Goal: Transaction & Acquisition: Purchase product/service

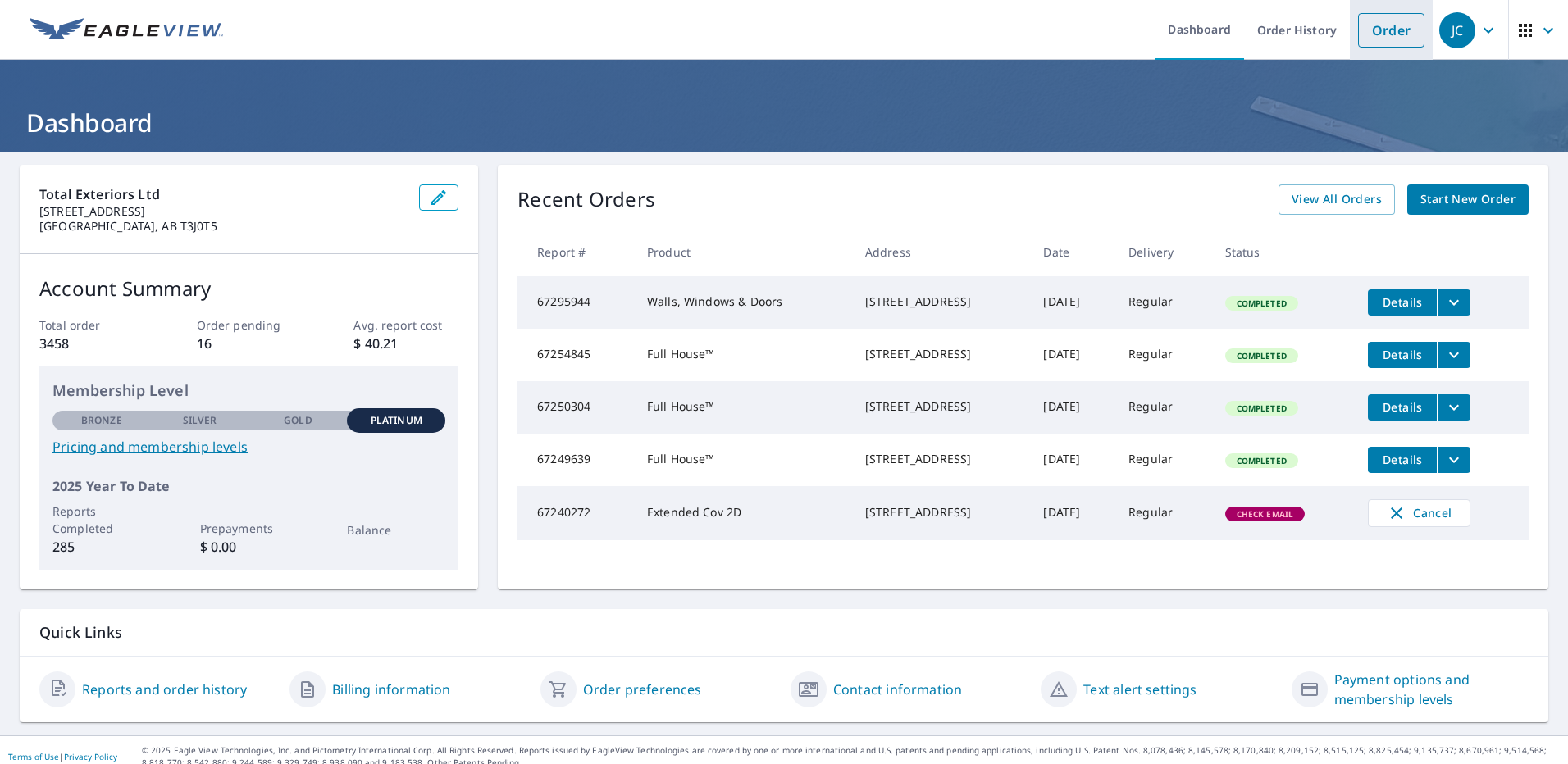
click at [1398, 30] on link "Order" at bounding box center [1391, 30] width 67 height 35
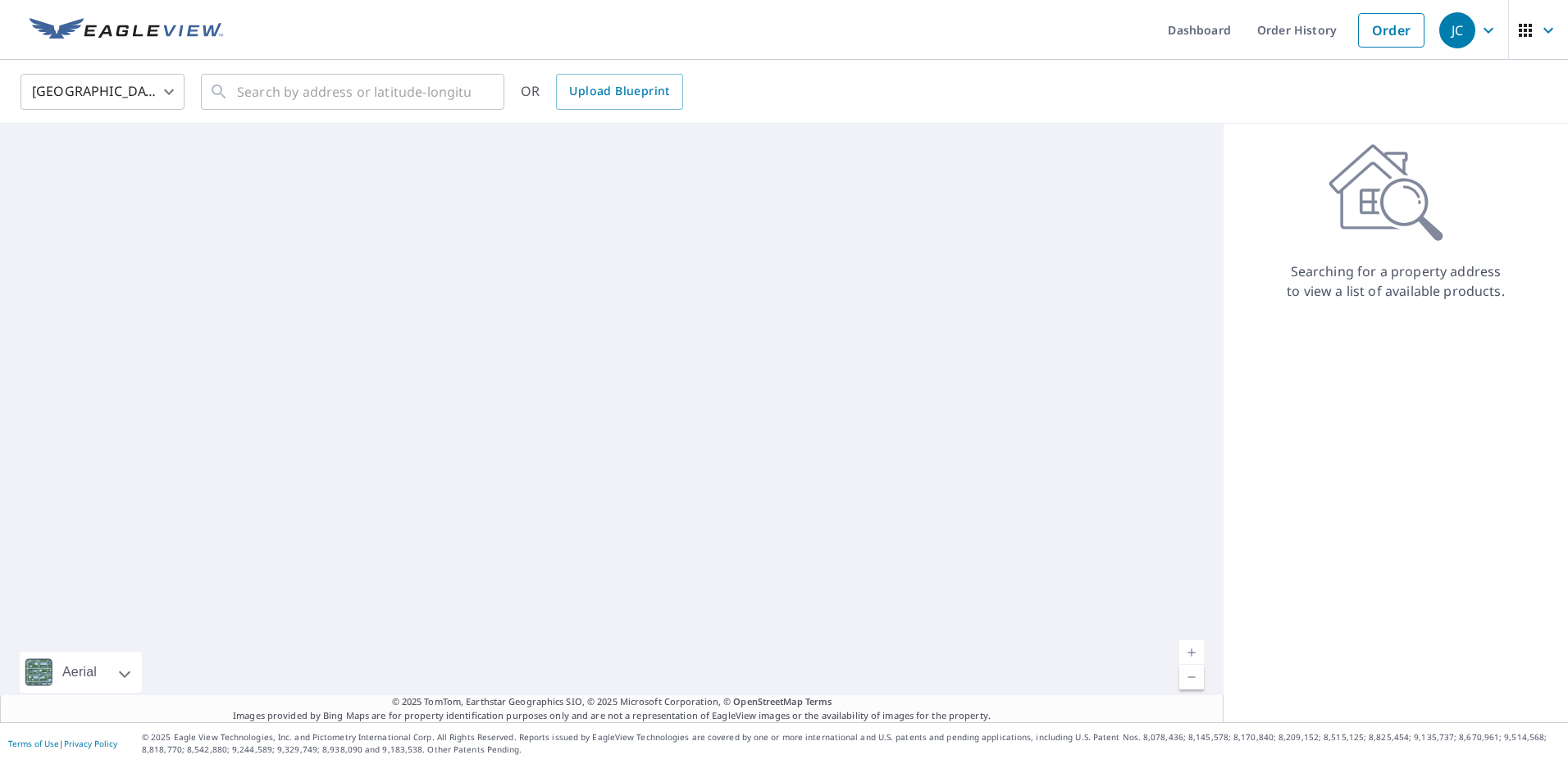
click at [172, 95] on body "JC JC Dashboard Order History Order JC [GEOGRAPHIC_DATA] US ​ ​ OR Upload Bluep…" at bounding box center [784, 382] width 1568 height 764
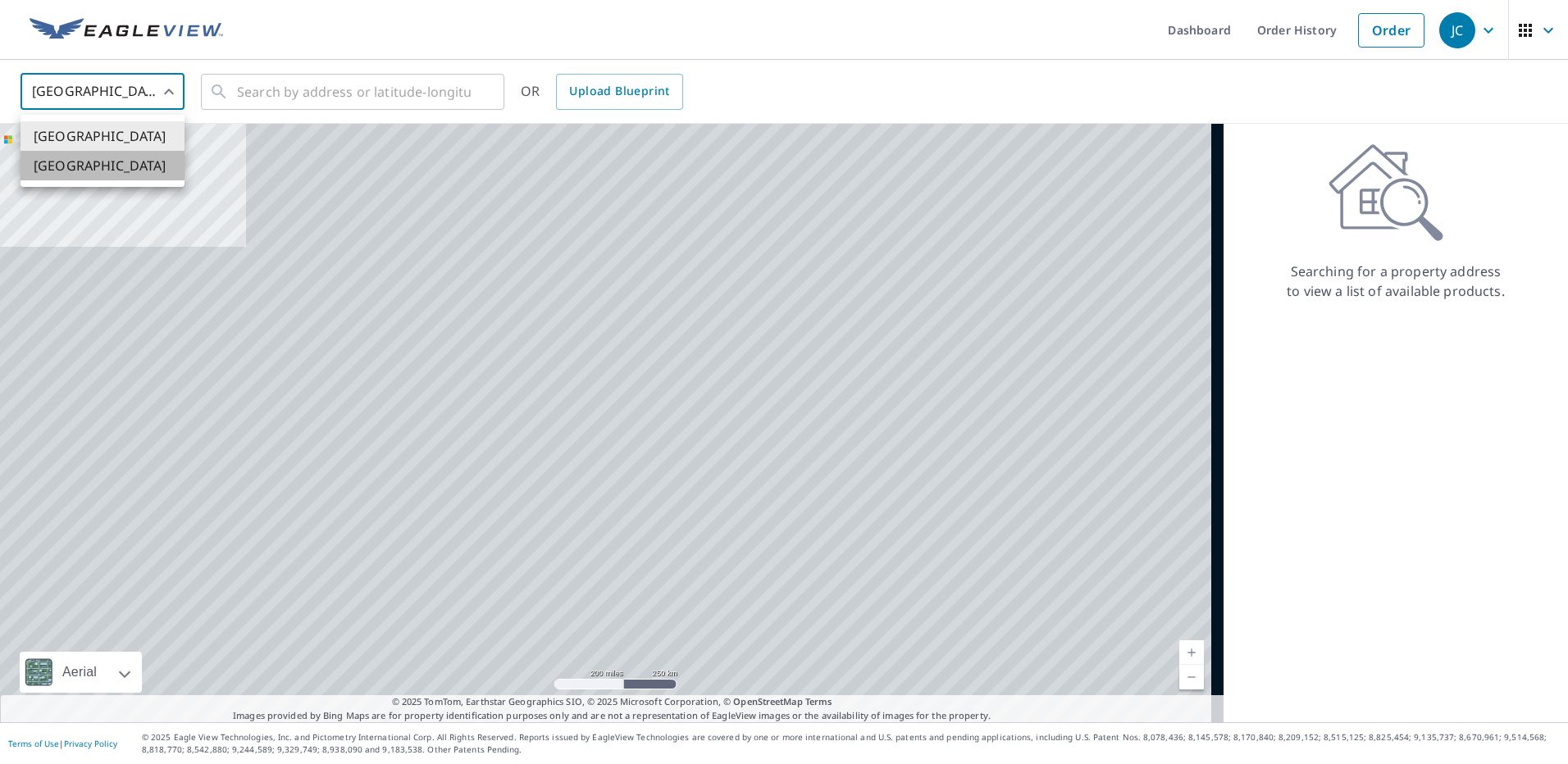
click at [65, 168] on li "[GEOGRAPHIC_DATA]" at bounding box center [102, 166] width 164 height 30
type input "CA"
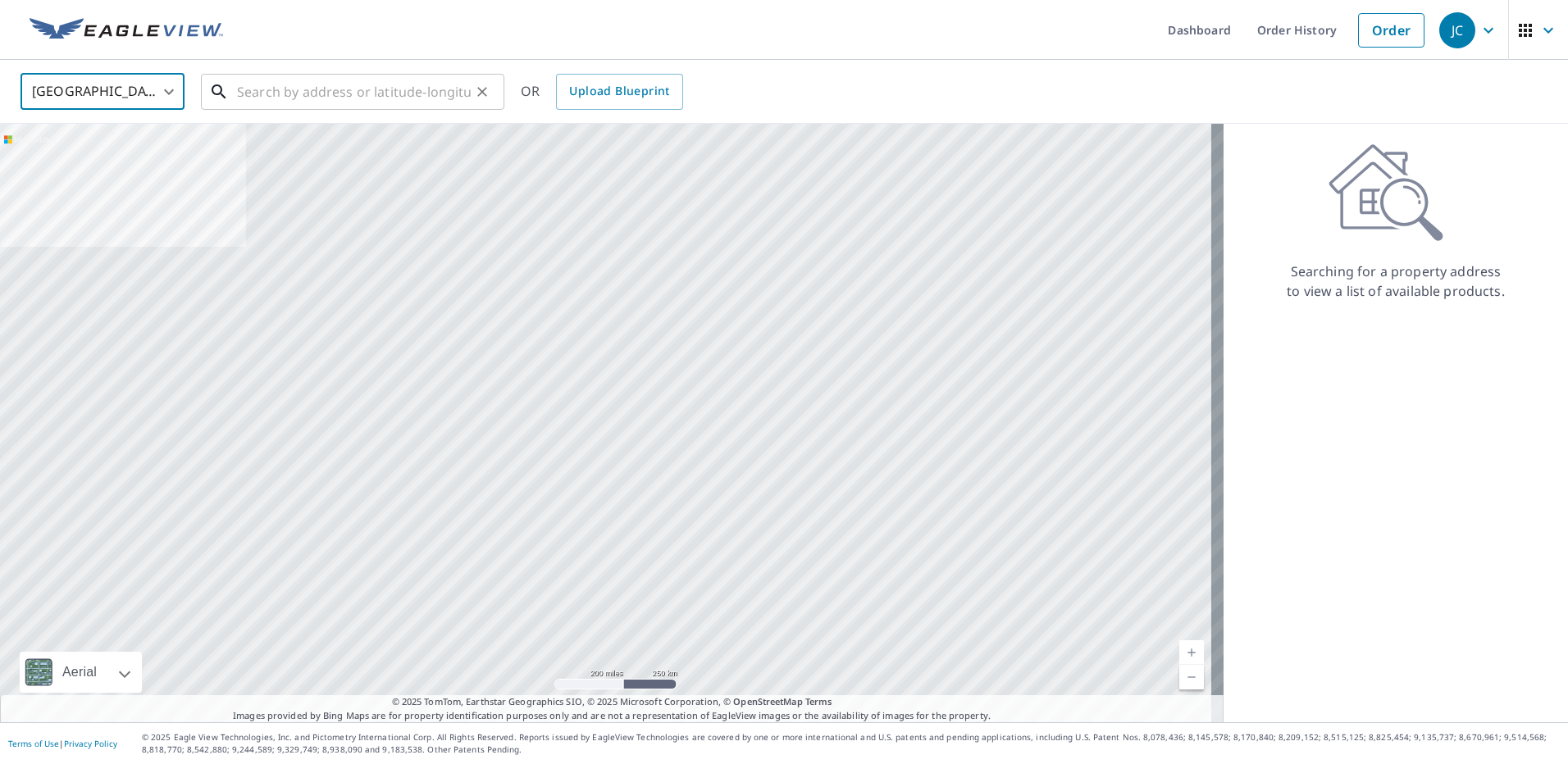
click at [293, 89] on input "text" at bounding box center [354, 92] width 234 height 46
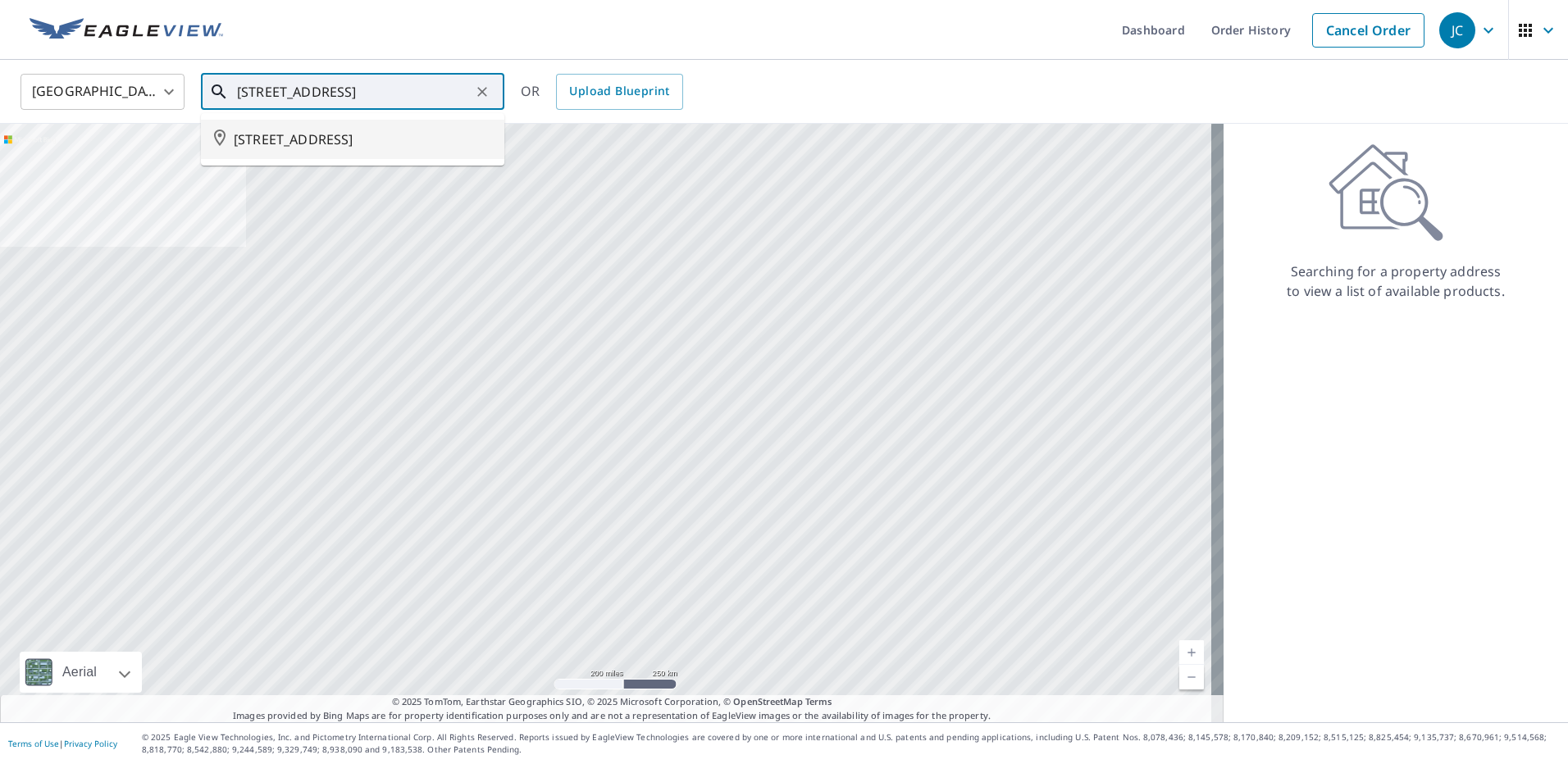
click at [361, 130] on span "[STREET_ADDRESS]" at bounding box center [362, 139] width 258 height 20
type input "[STREET_ADDRESS]"
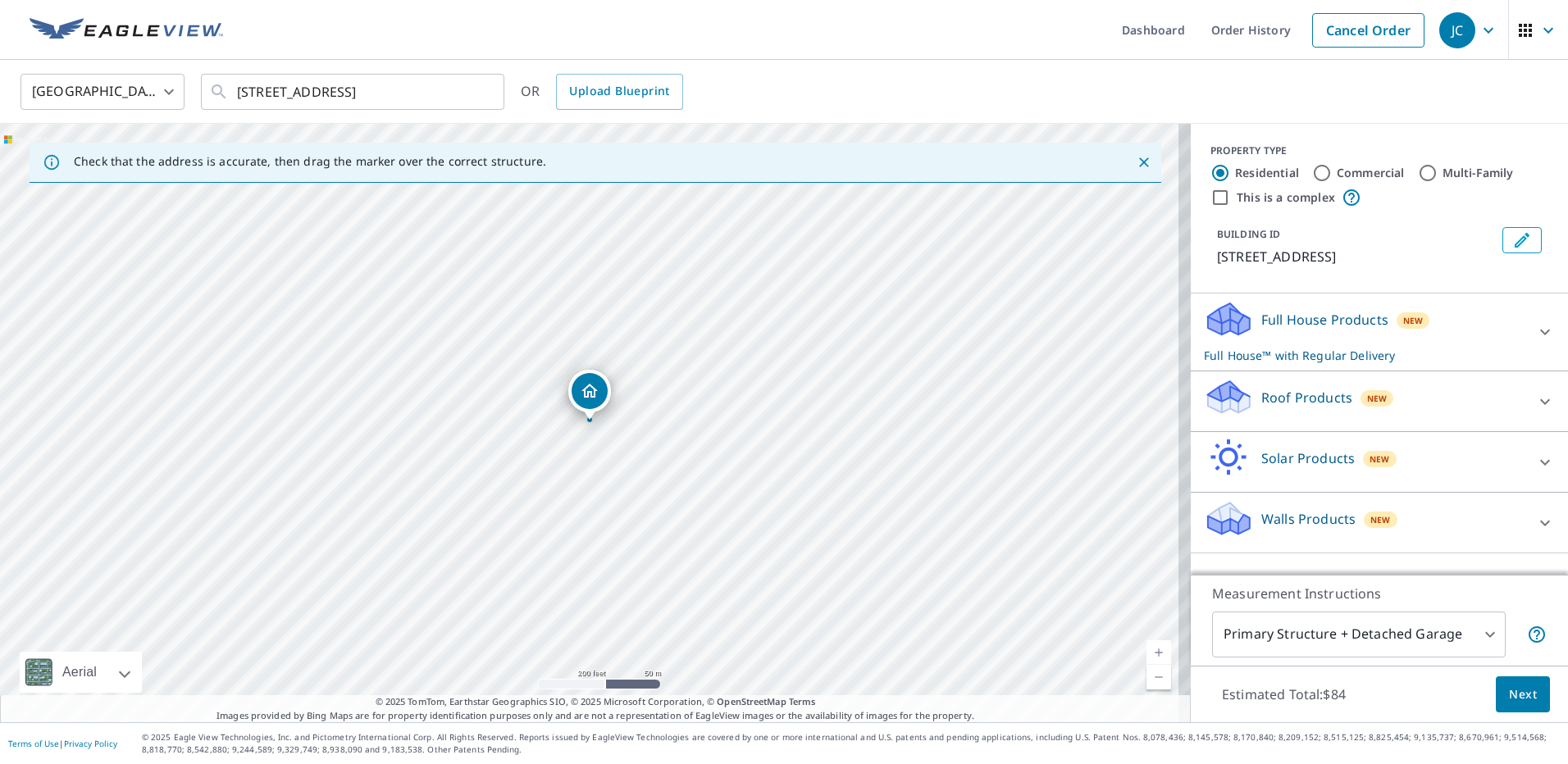
click at [1527, 686] on button "Next" at bounding box center [1523, 694] width 54 height 37
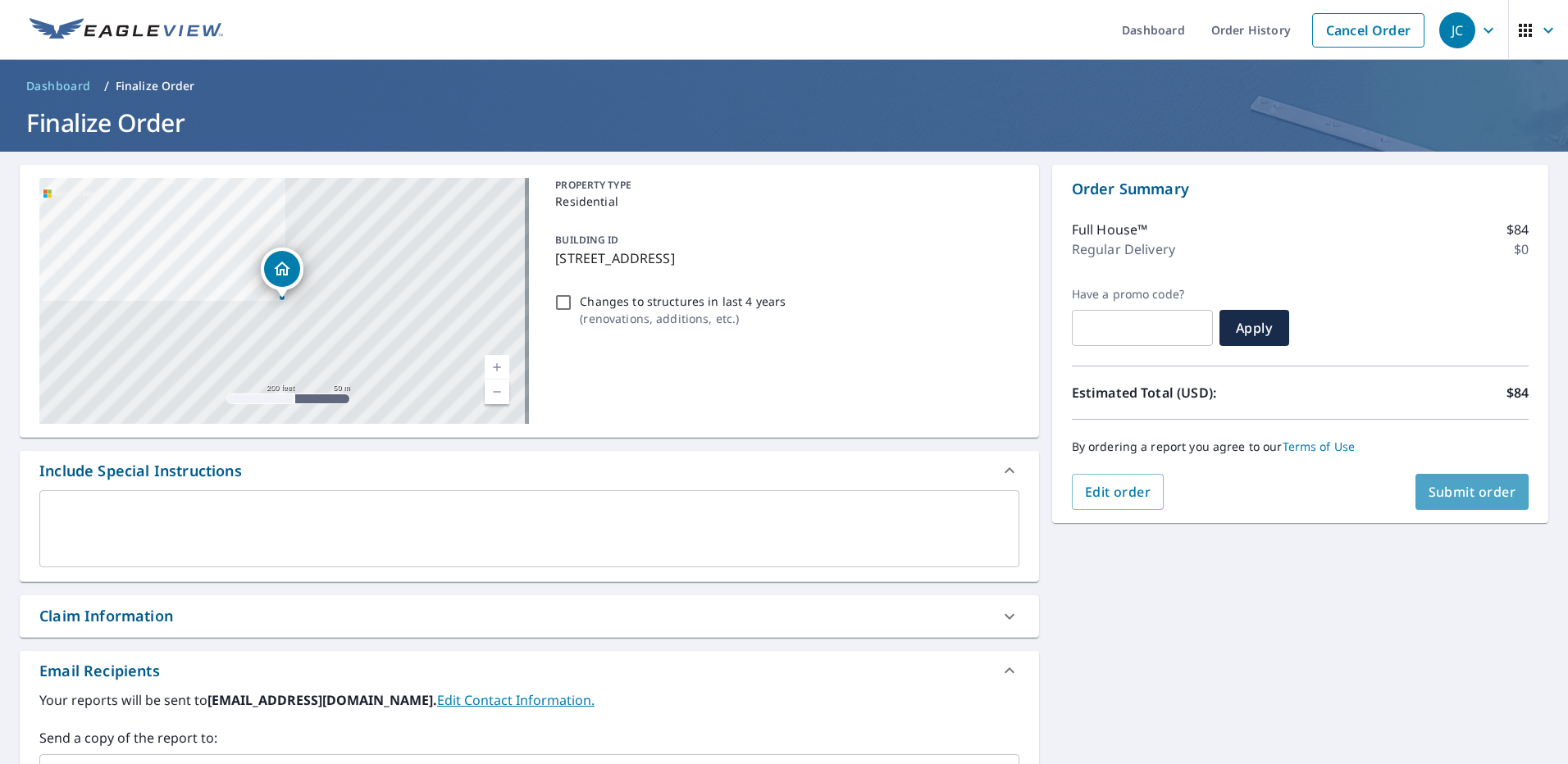
click at [1469, 492] on span "Submit order" at bounding box center [1472, 492] width 88 height 18
checkbox input "true"
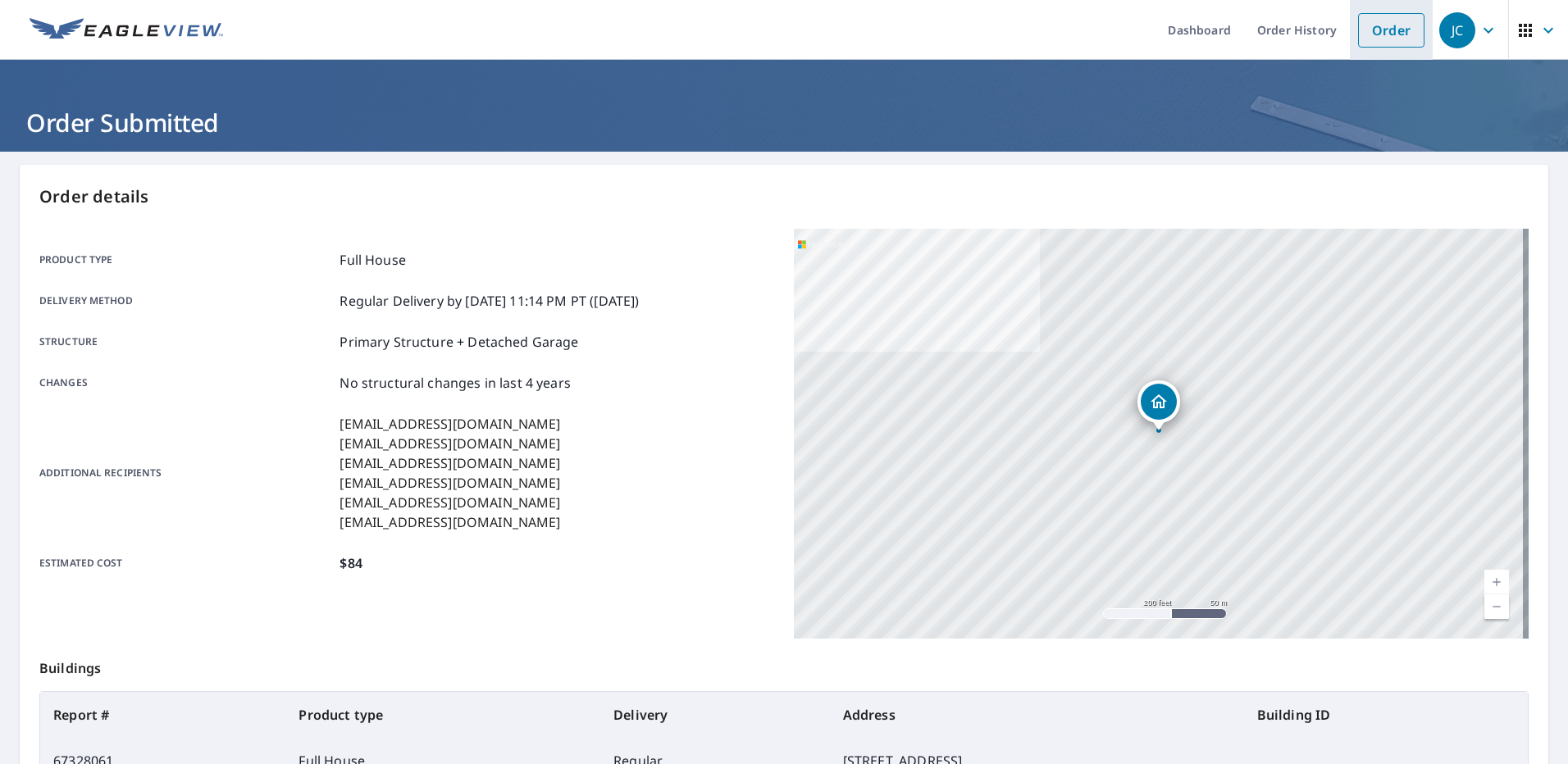
click at [1362, 32] on link "Order" at bounding box center [1391, 30] width 67 height 35
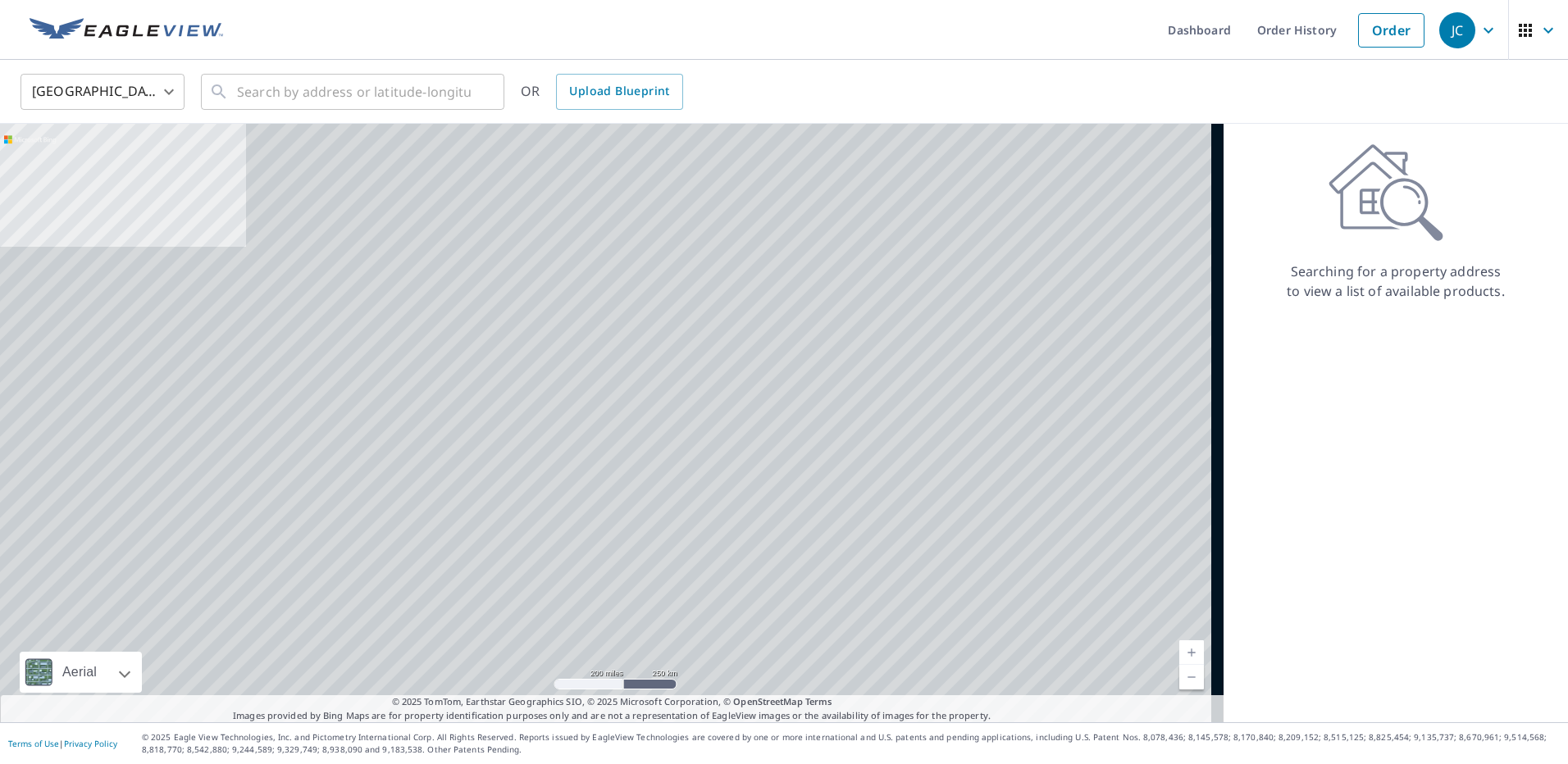
click at [115, 96] on body "JC JC Dashboard Order History Order JC United States US ​ ​ OR Upload Blueprint…" at bounding box center [784, 382] width 1568 height 764
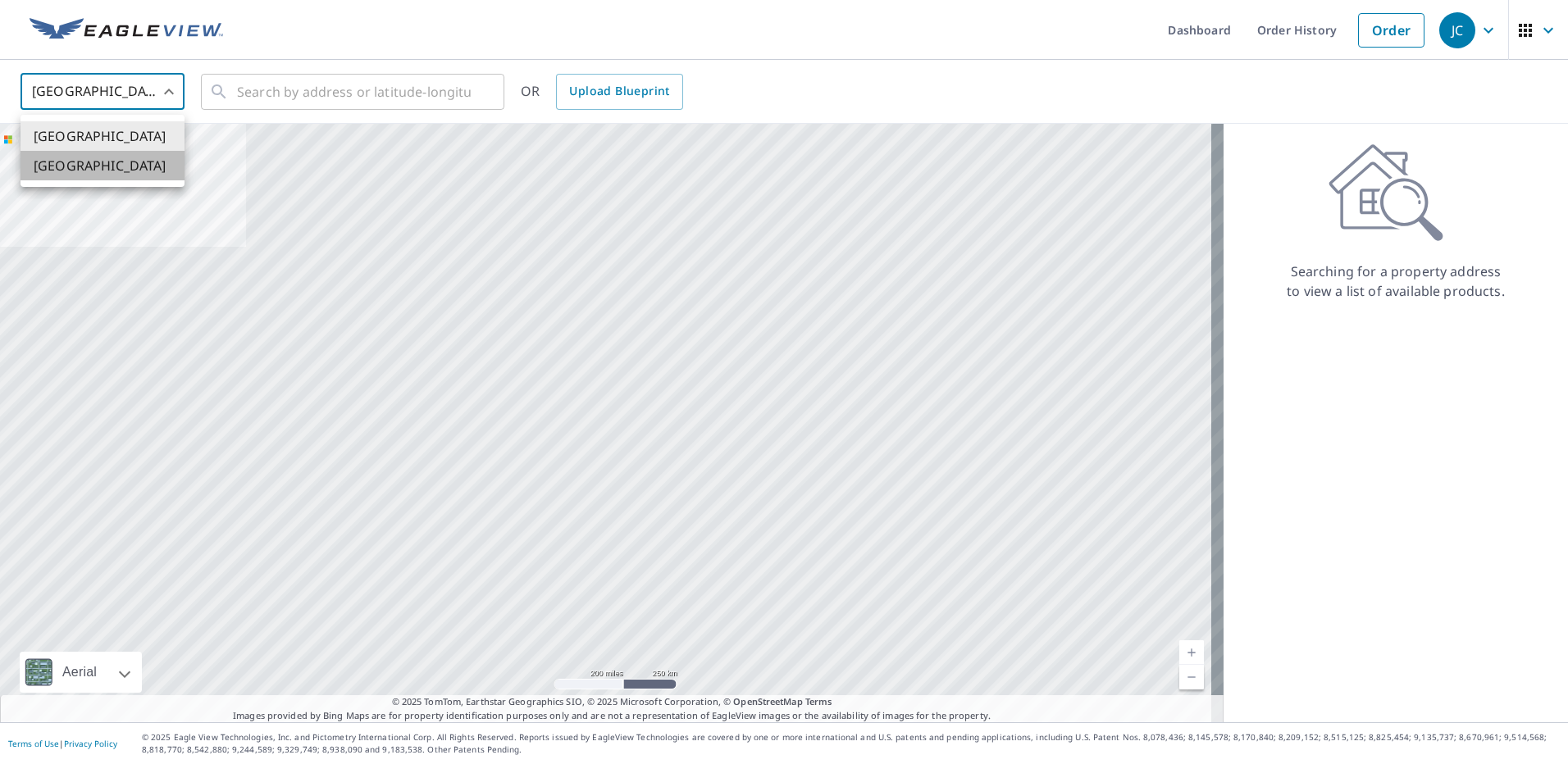
drag, startPoint x: 68, startPoint y: 170, endPoint x: 200, endPoint y: 110, distance: 145.0
click at [68, 169] on li "[GEOGRAPHIC_DATA]" at bounding box center [102, 166] width 164 height 30
type input "CA"
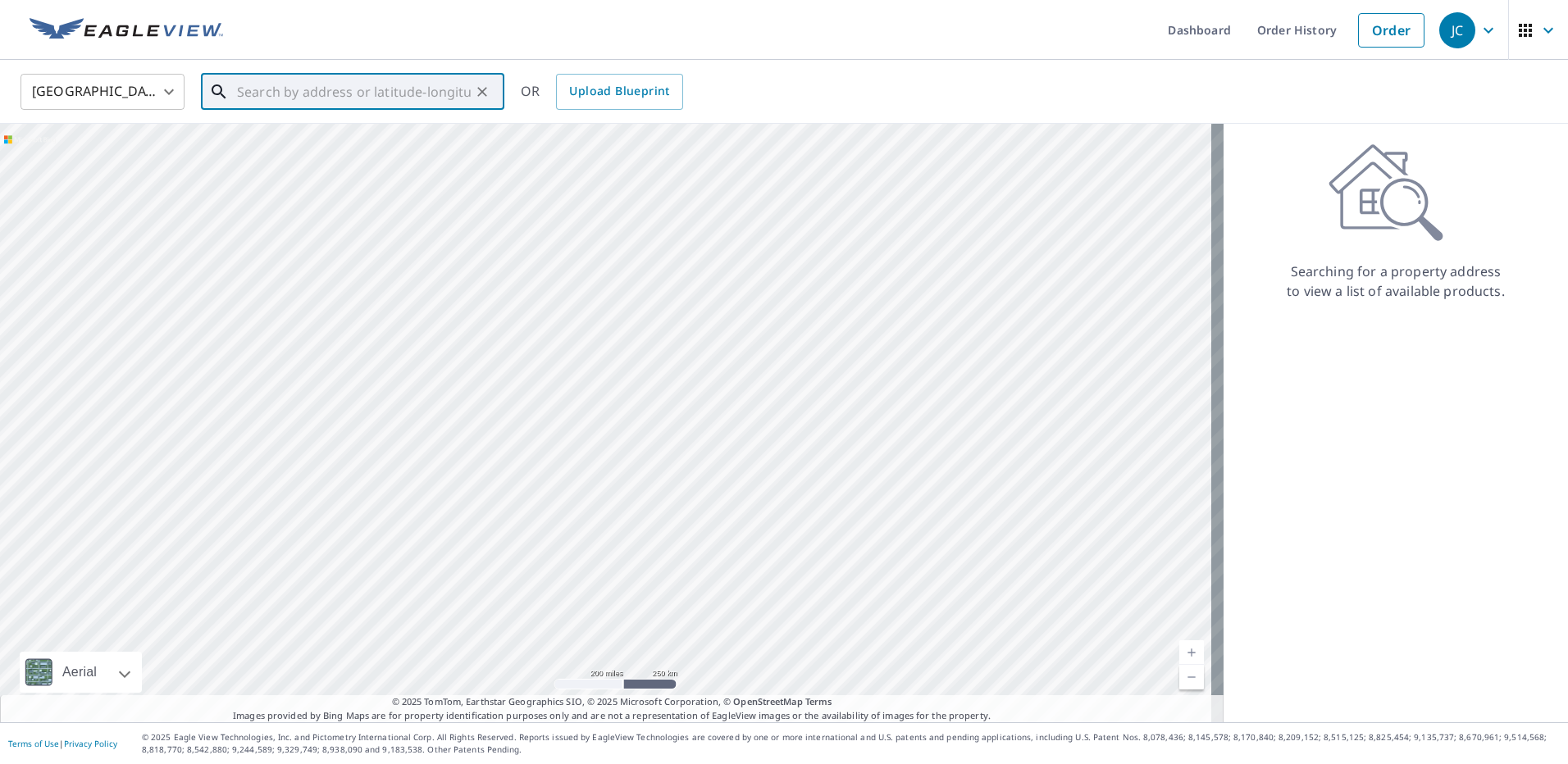
click at [267, 82] on input "text" at bounding box center [354, 92] width 234 height 46
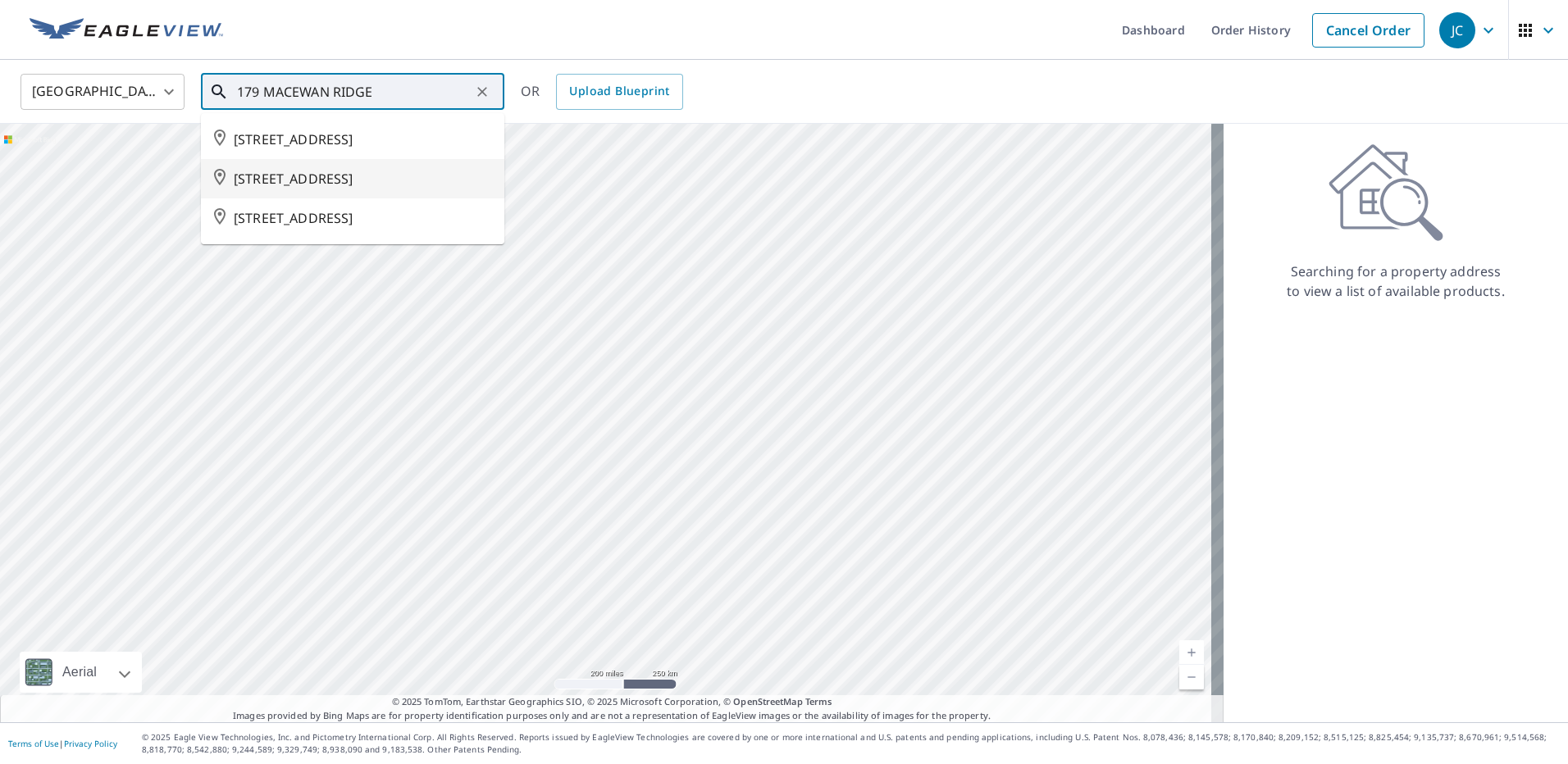
click at [331, 188] on span "[STREET_ADDRESS]" at bounding box center [362, 178] width 258 height 20
type input "[STREET_ADDRESS]"
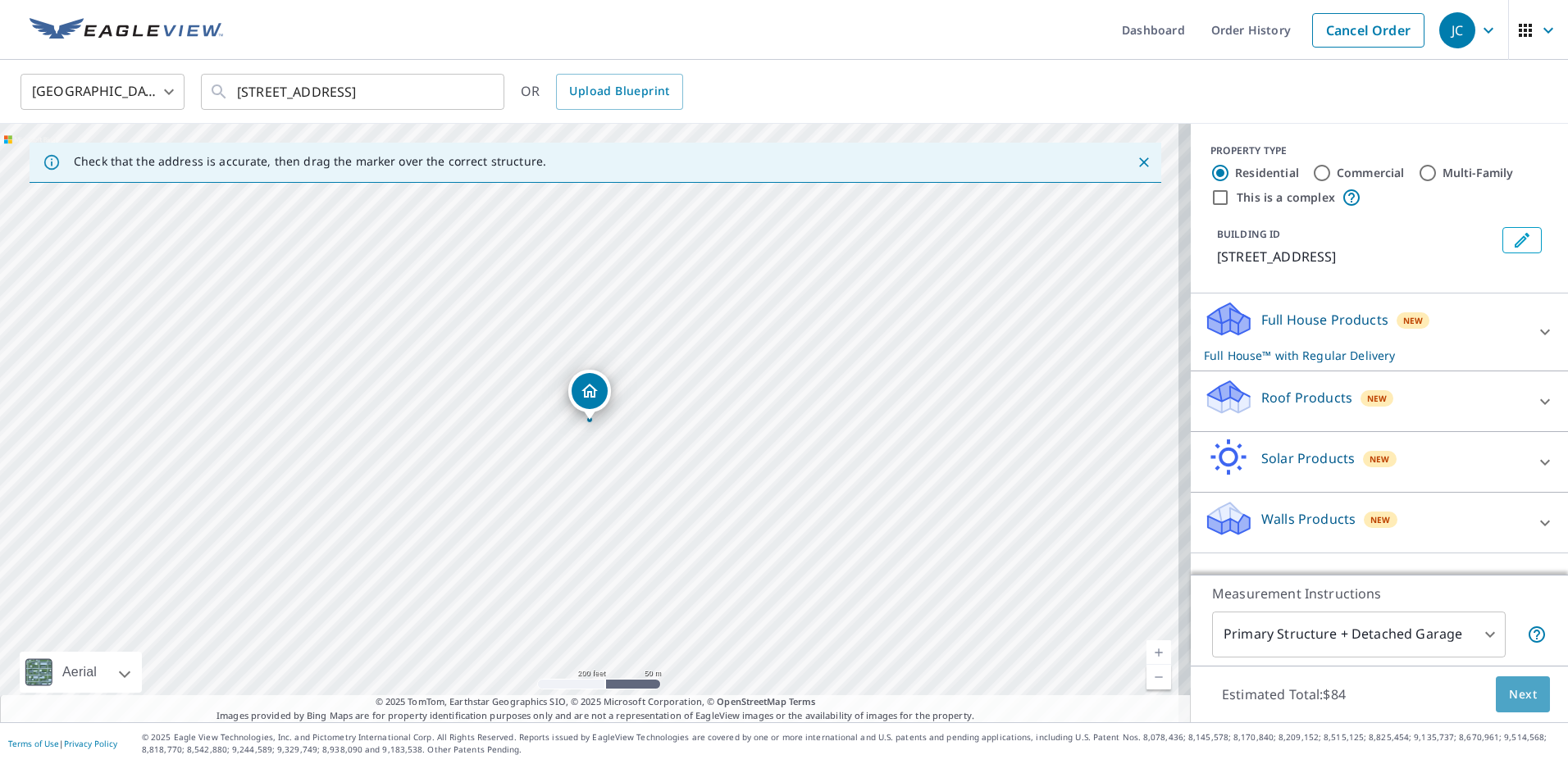
click at [1512, 691] on span "Next" at bounding box center [1523, 695] width 28 height 21
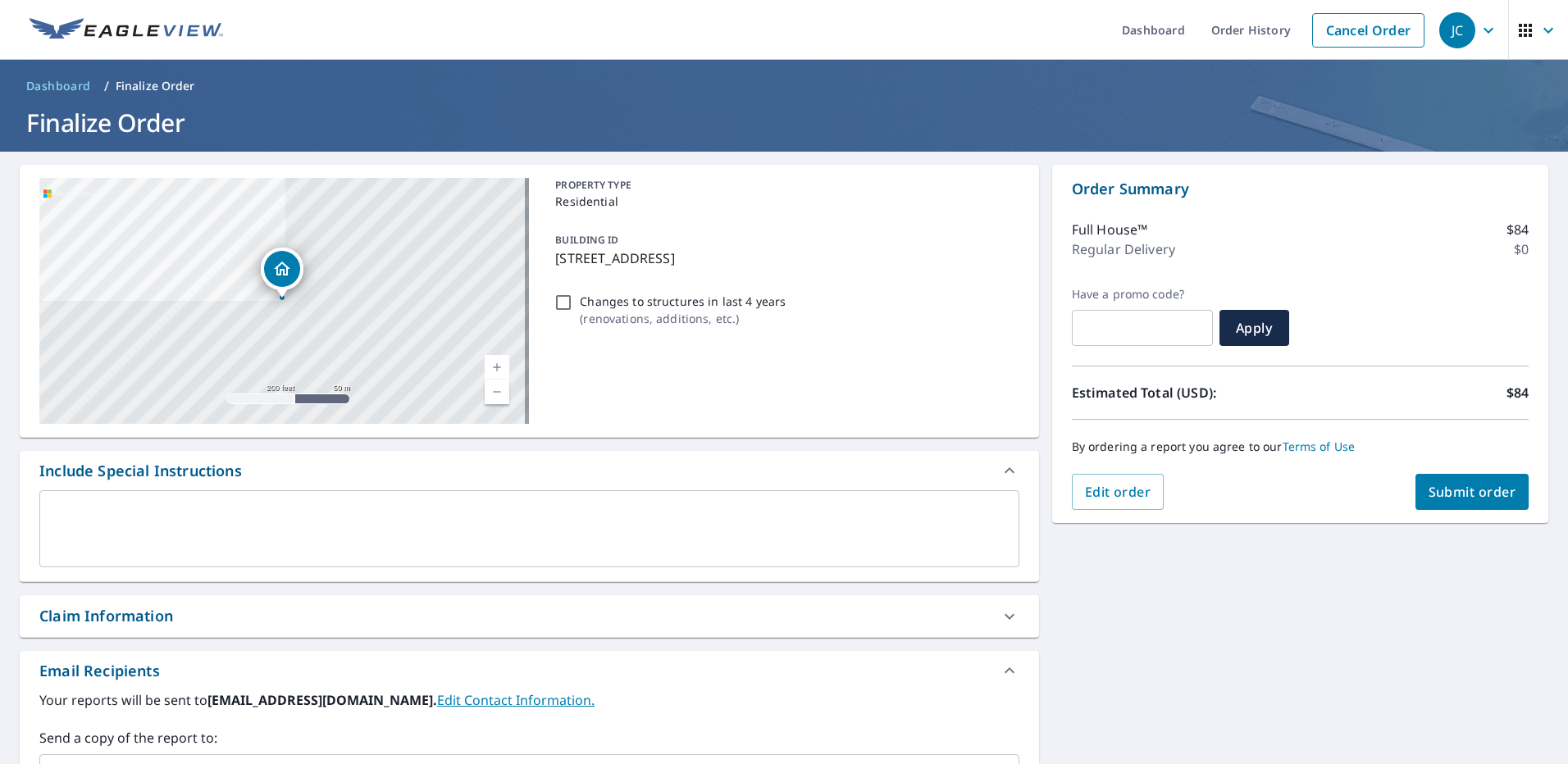
click at [1477, 493] on span "Submit order" at bounding box center [1472, 492] width 88 height 18
checkbox input "true"
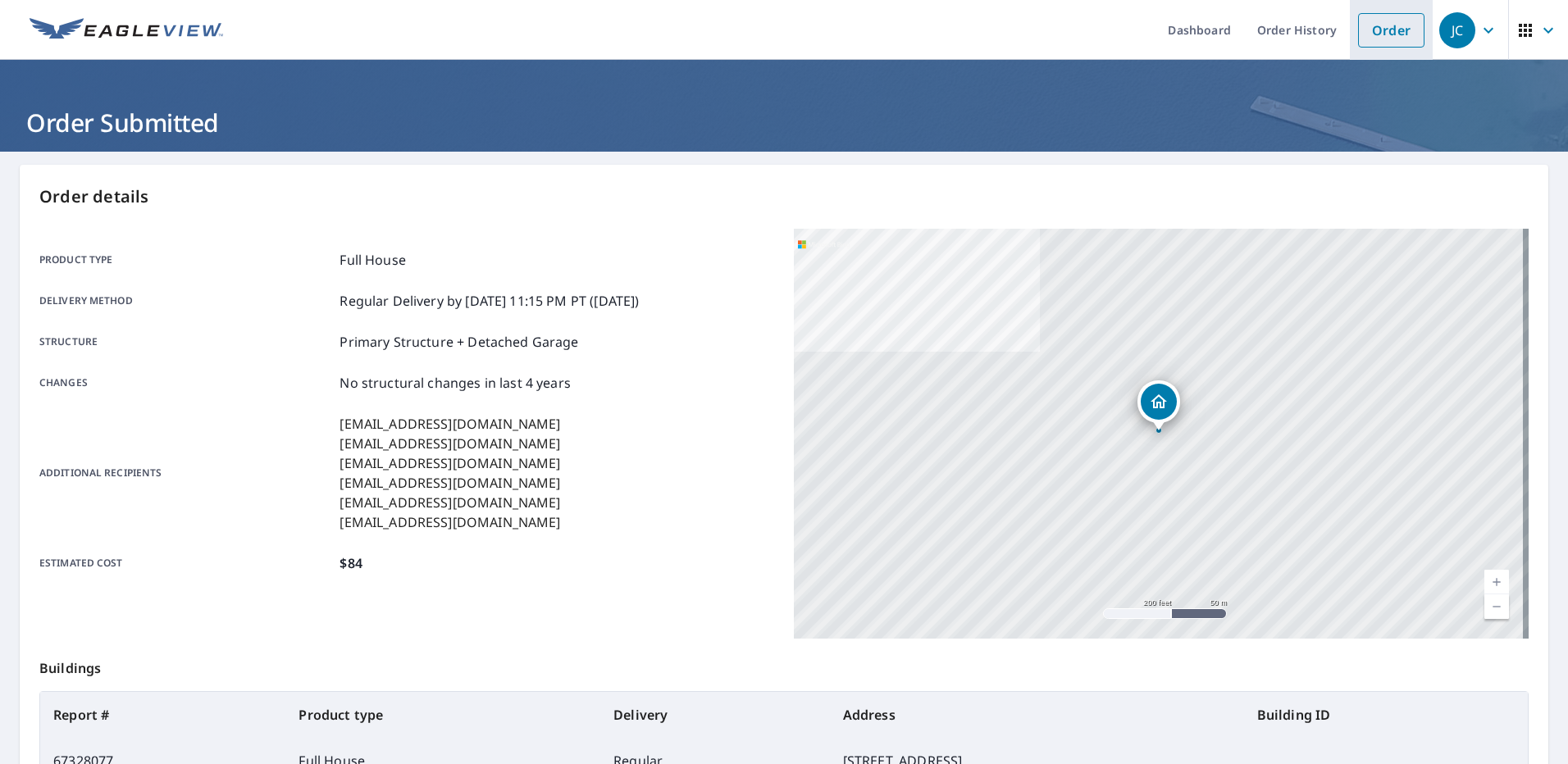
drag, startPoint x: 1366, startPoint y: 31, endPoint x: 1356, endPoint y: 30, distance: 10.0
click at [1366, 30] on link "Order" at bounding box center [1391, 30] width 67 height 35
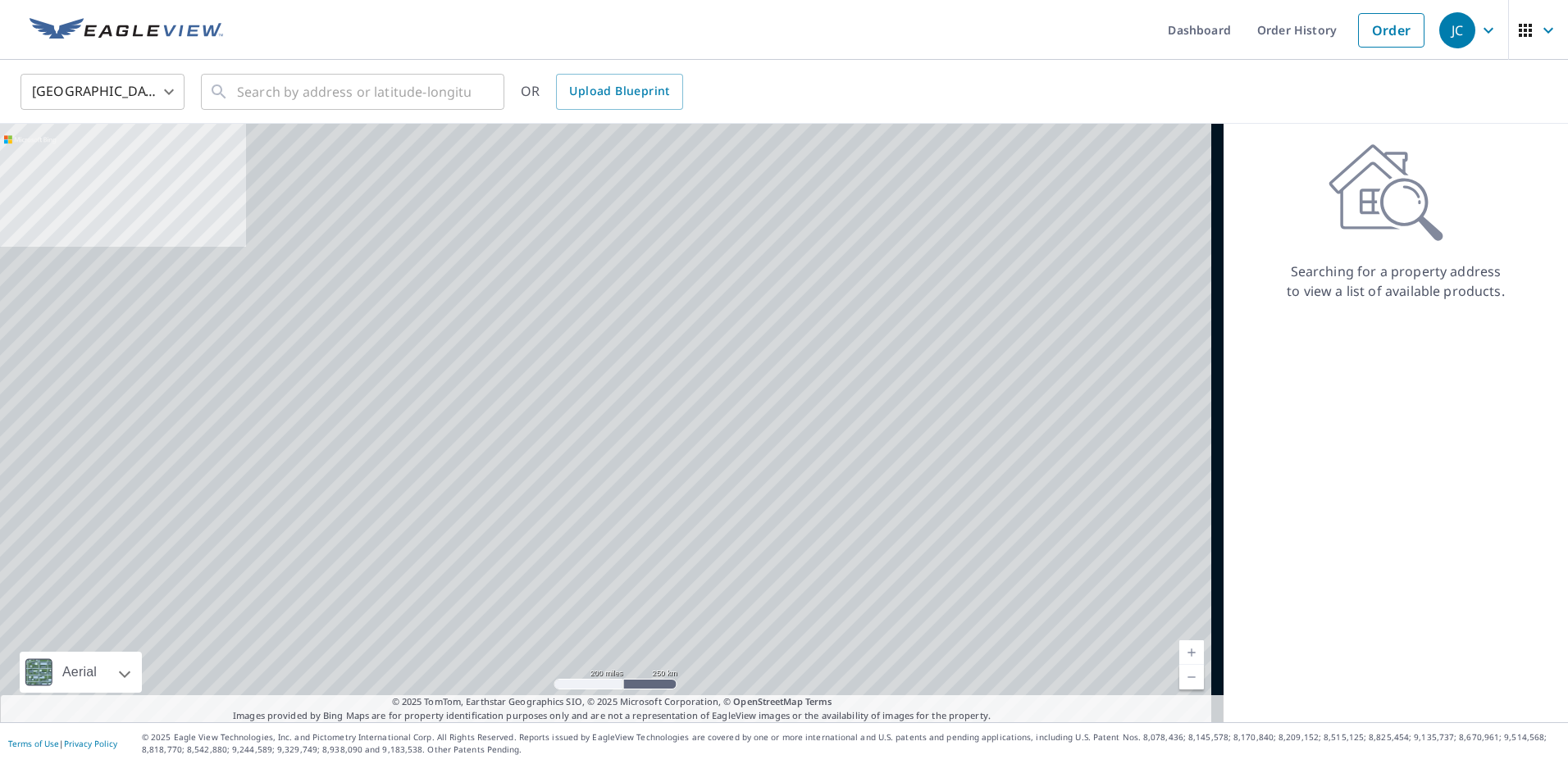
click at [96, 93] on body "JC JC Dashboard Order History Order JC United States US ​ ​ OR Upload Blueprint…" at bounding box center [784, 382] width 1568 height 764
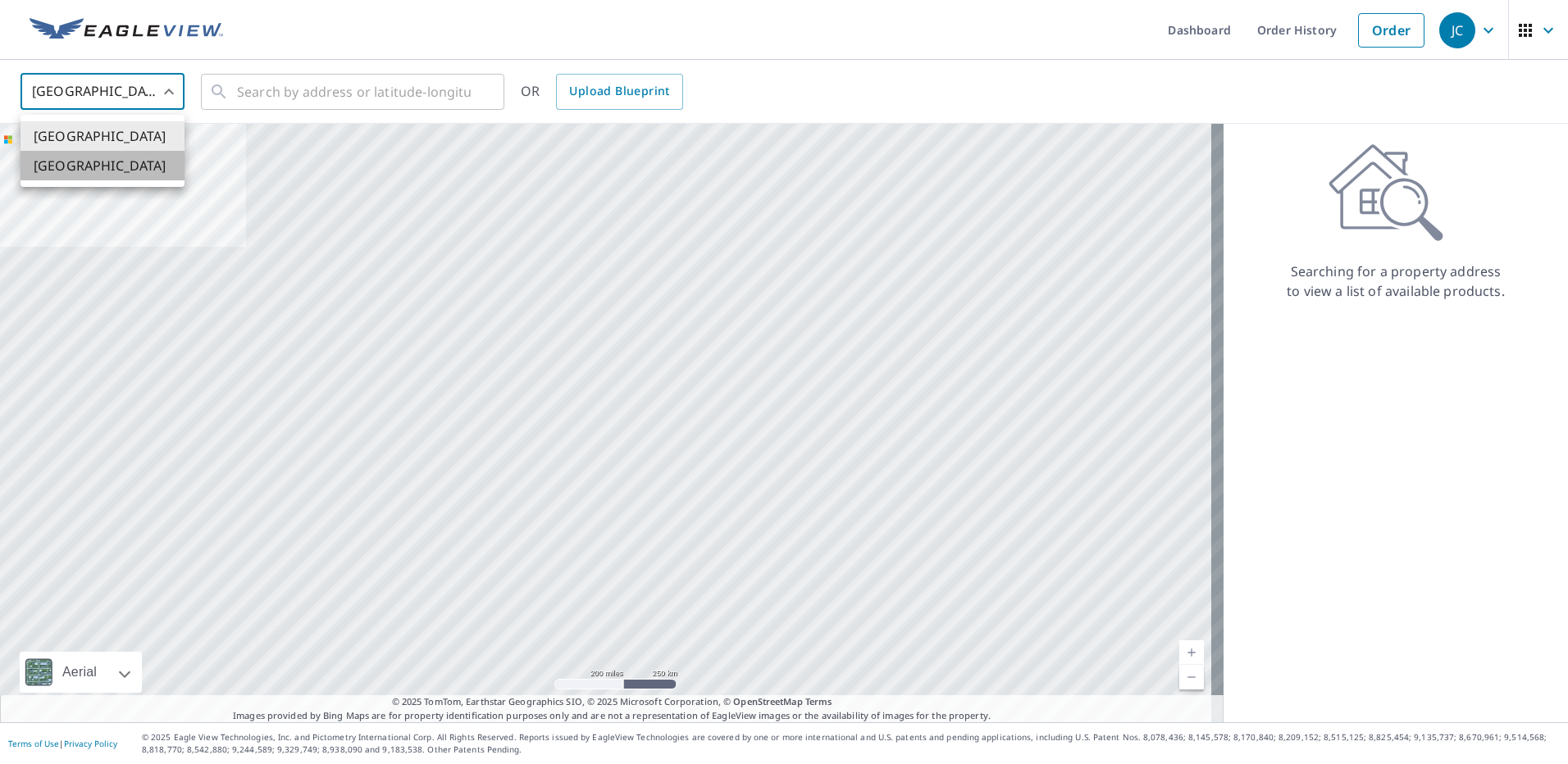
click at [73, 168] on li "[GEOGRAPHIC_DATA]" at bounding box center [102, 166] width 164 height 30
type input "CA"
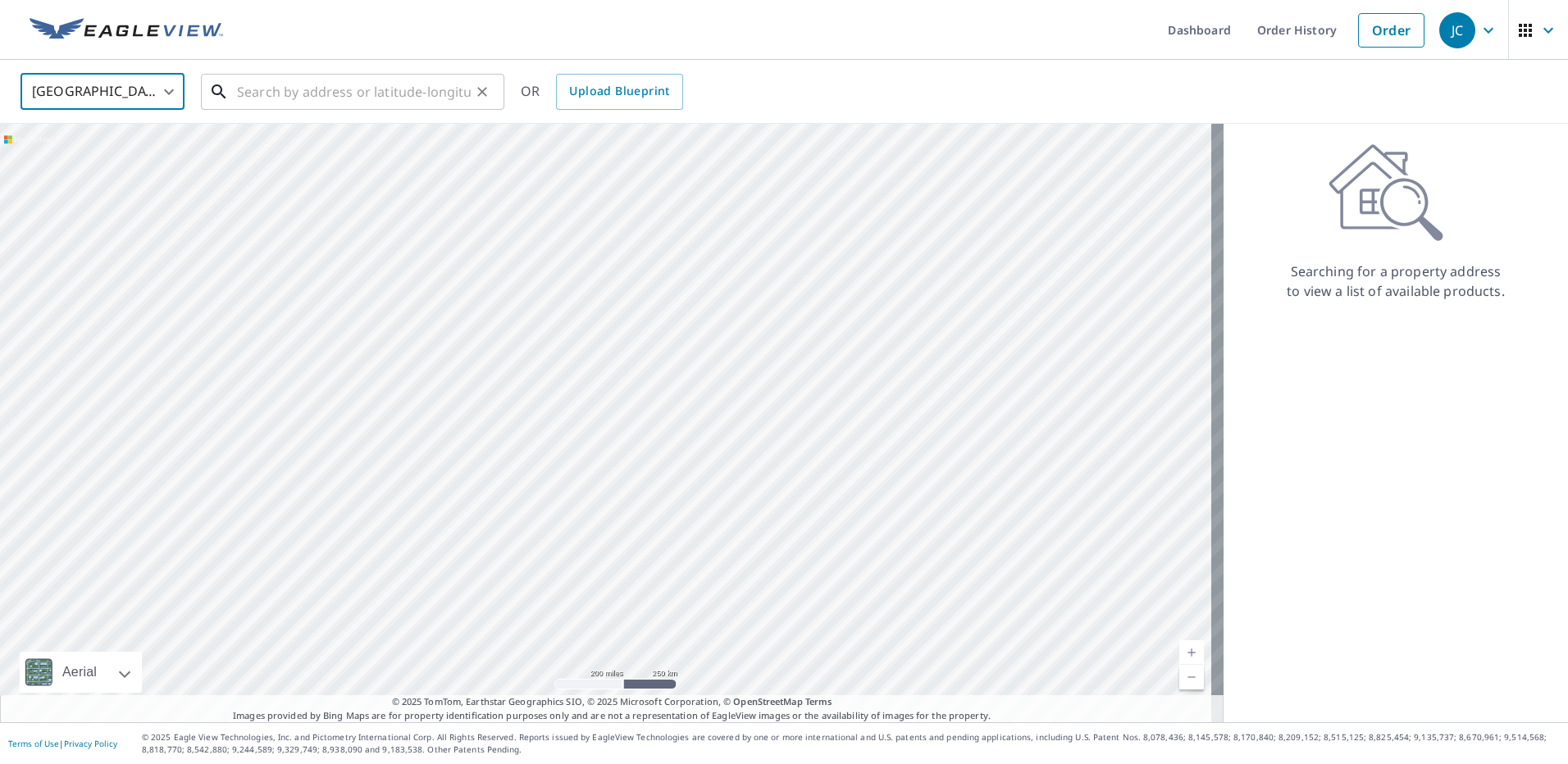
click at [291, 99] on input "text" at bounding box center [354, 92] width 234 height 46
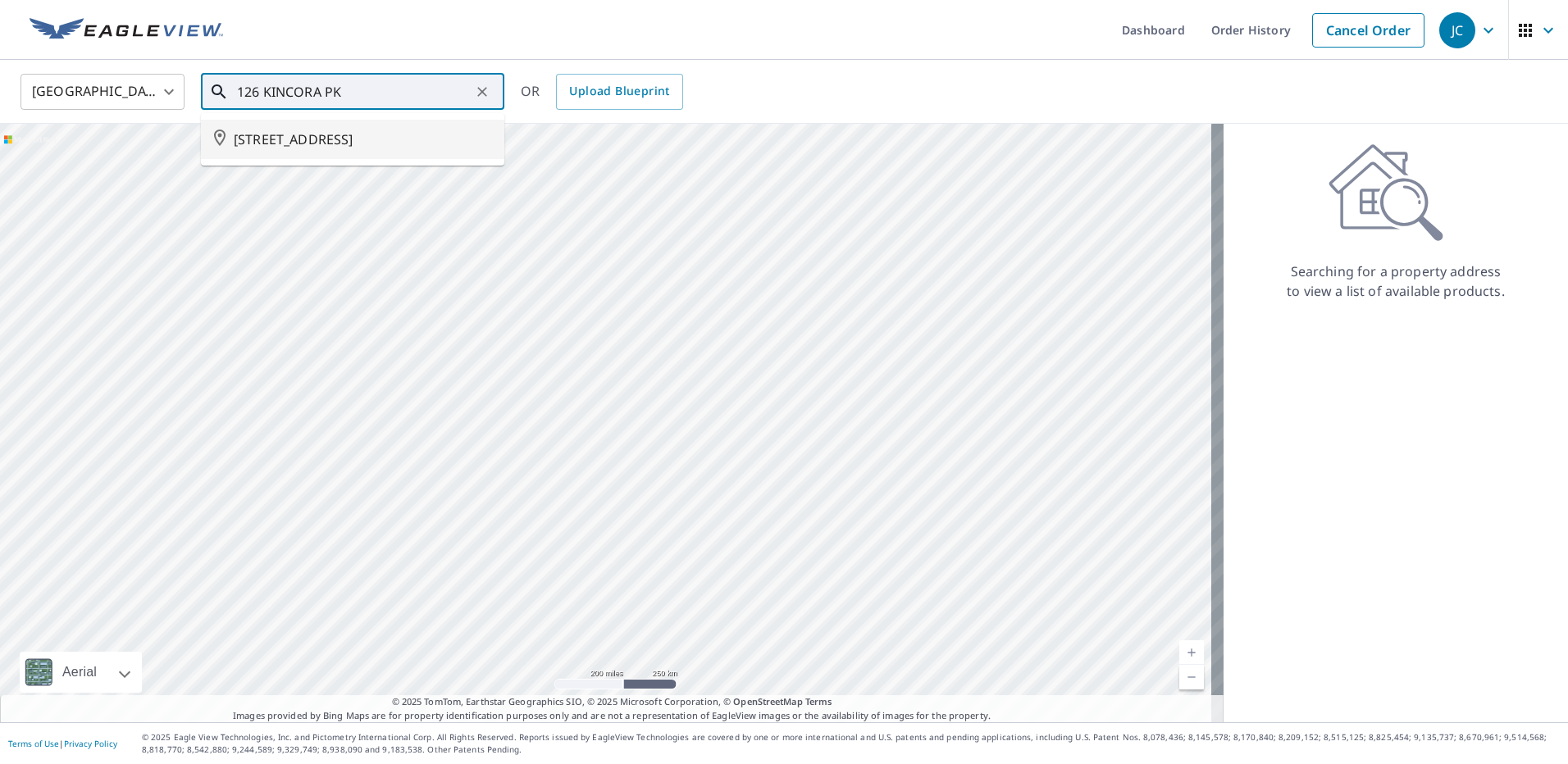
click at [432, 149] on span "[STREET_ADDRESS]" at bounding box center [362, 139] width 258 height 20
type input "[STREET_ADDRESS]"
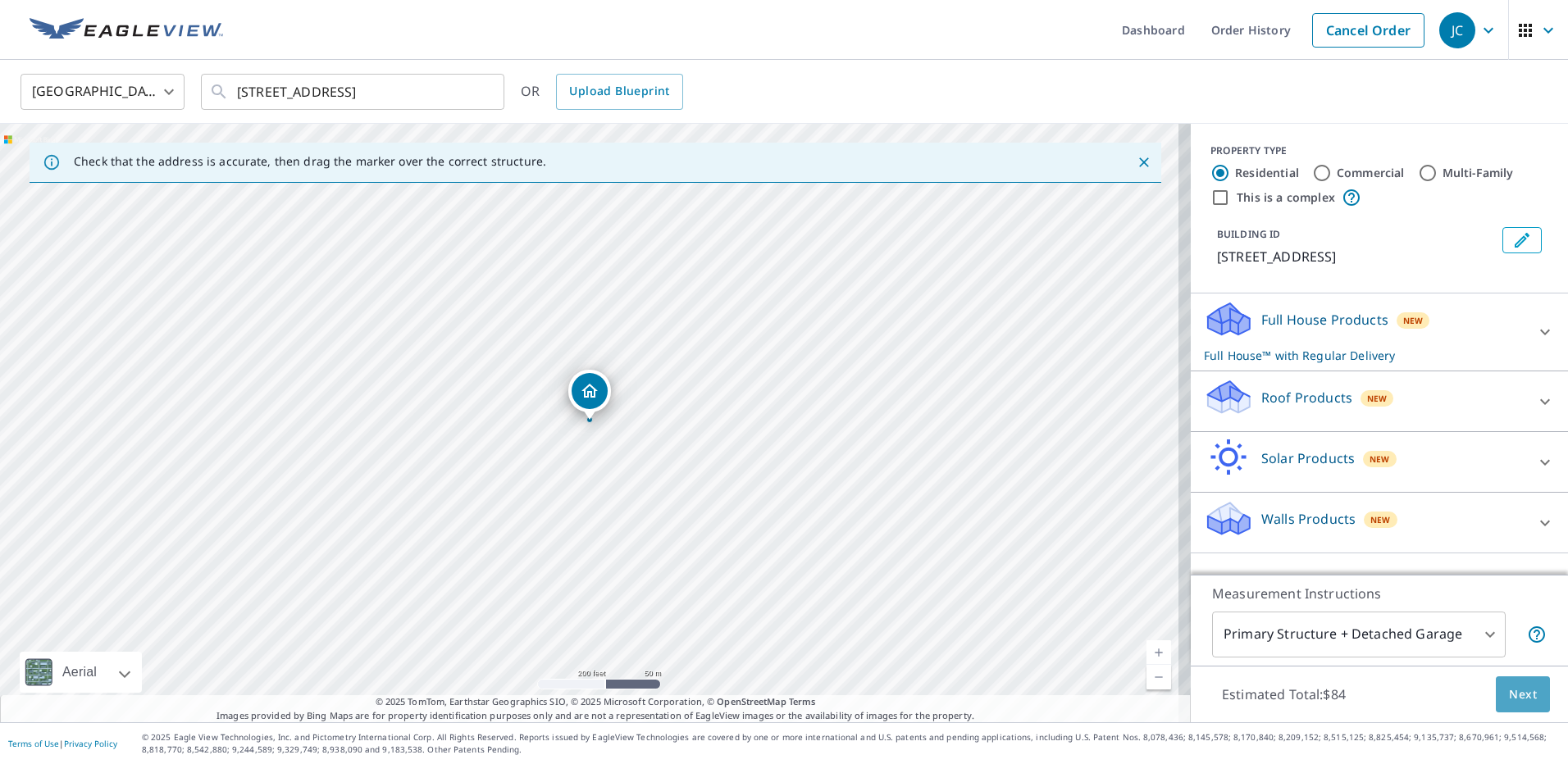
click at [1523, 691] on span "Next" at bounding box center [1523, 695] width 28 height 21
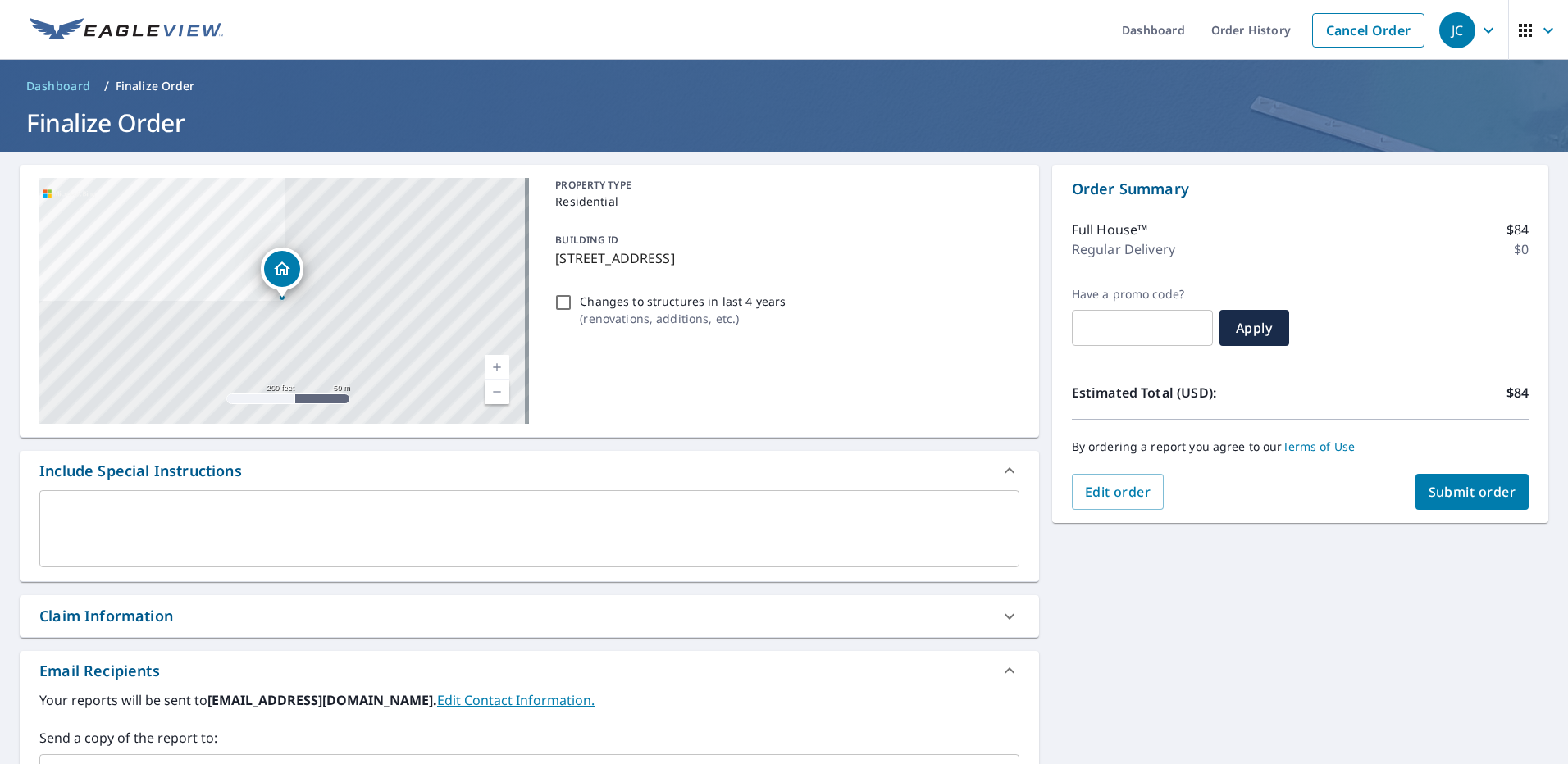
click at [1494, 487] on span "Submit order" at bounding box center [1472, 492] width 88 height 18
checkbox input "true"
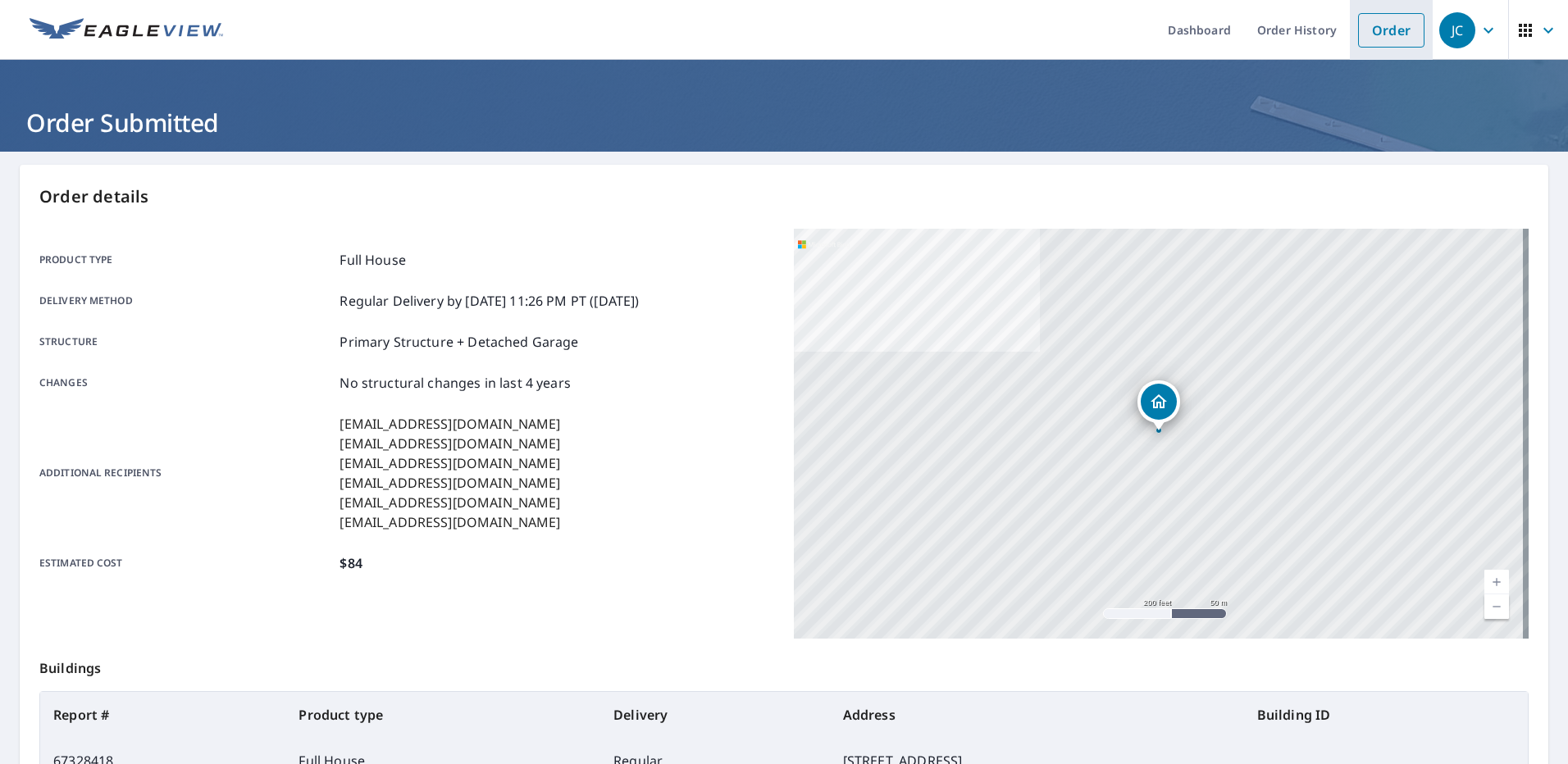
click at [1389, 30] on link "Order" at bounding box center [1391, 30] width 67 height 35
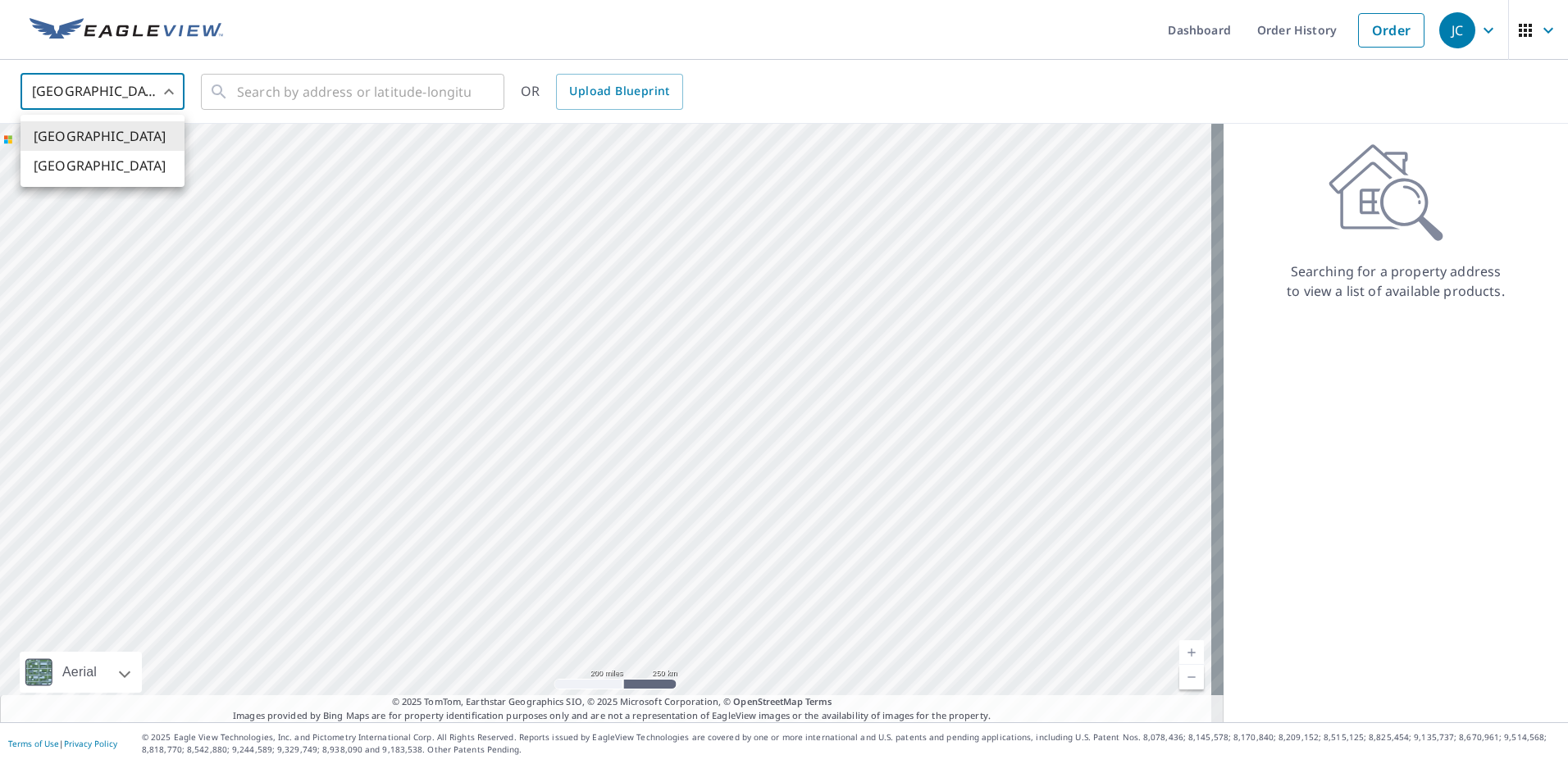
click at [95, 89] on body "JC JC Dashboard Order History Order JC United States US ​ ​ OR Upload Blueprint…" at bounding box center [784, 382] width 1568 height 764
click at [1189, 34] on div at bounding box center [784, 382] width 1568 height 764
click at [1198, 29] on link "Dashboard" at bounding box center [1199, 30] width 89 height 60
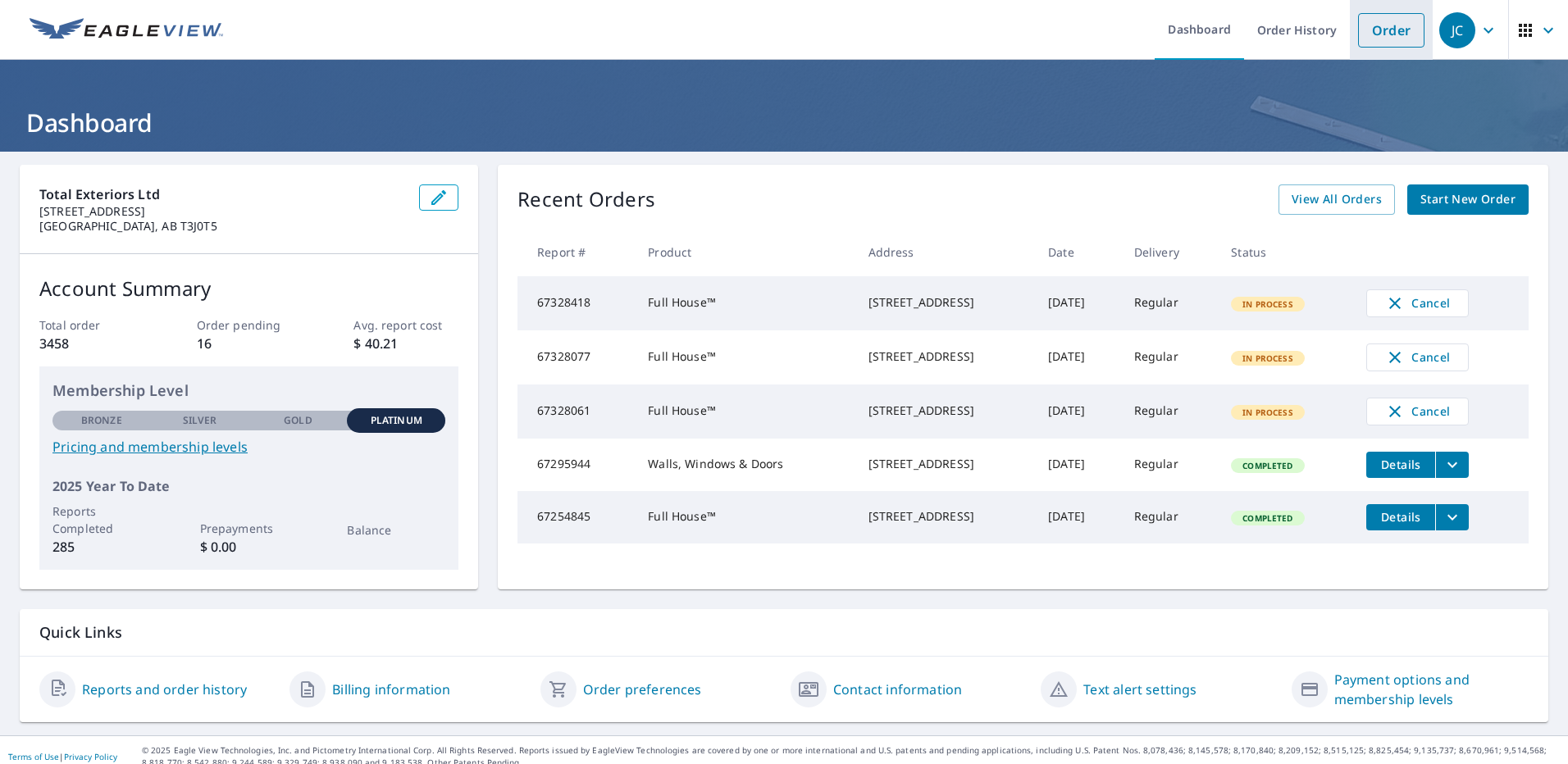
click at [1395, 30] on link "Order" at bounding box center [1391, 30] width 67 height 35
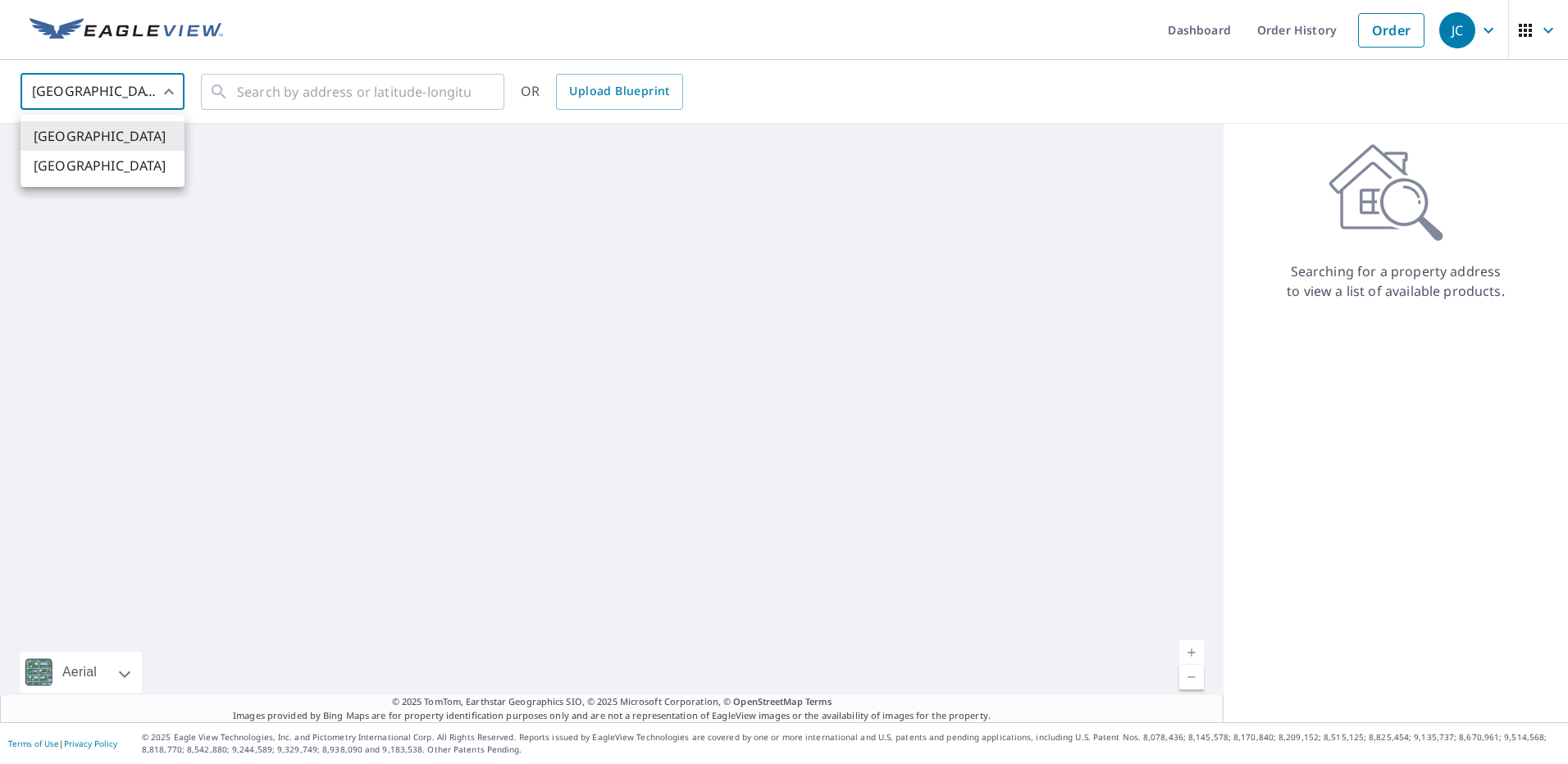
click at [111, 93] on body "JC JC Dashboard Order History Order JC [GEOGRAPHIC_DATA] US ​ ​ OR Upload Bluep…" at bounding box center [784, 382] width 1568 height 764
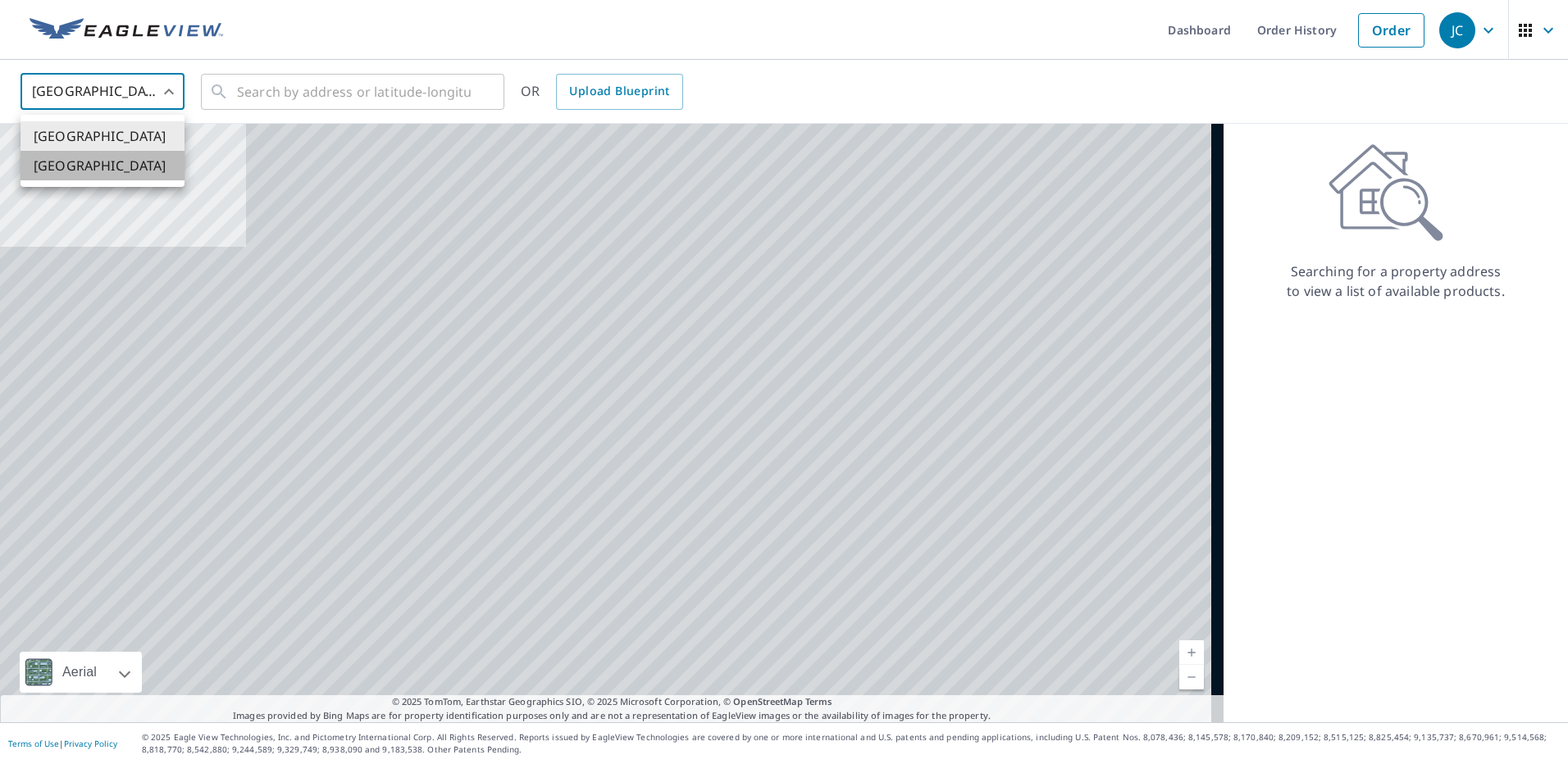
click at [116, 165] on li "[GEOGRAPHIC_DATA]" at bounding box center [102, 166] width 164 height 30
type input "CA"
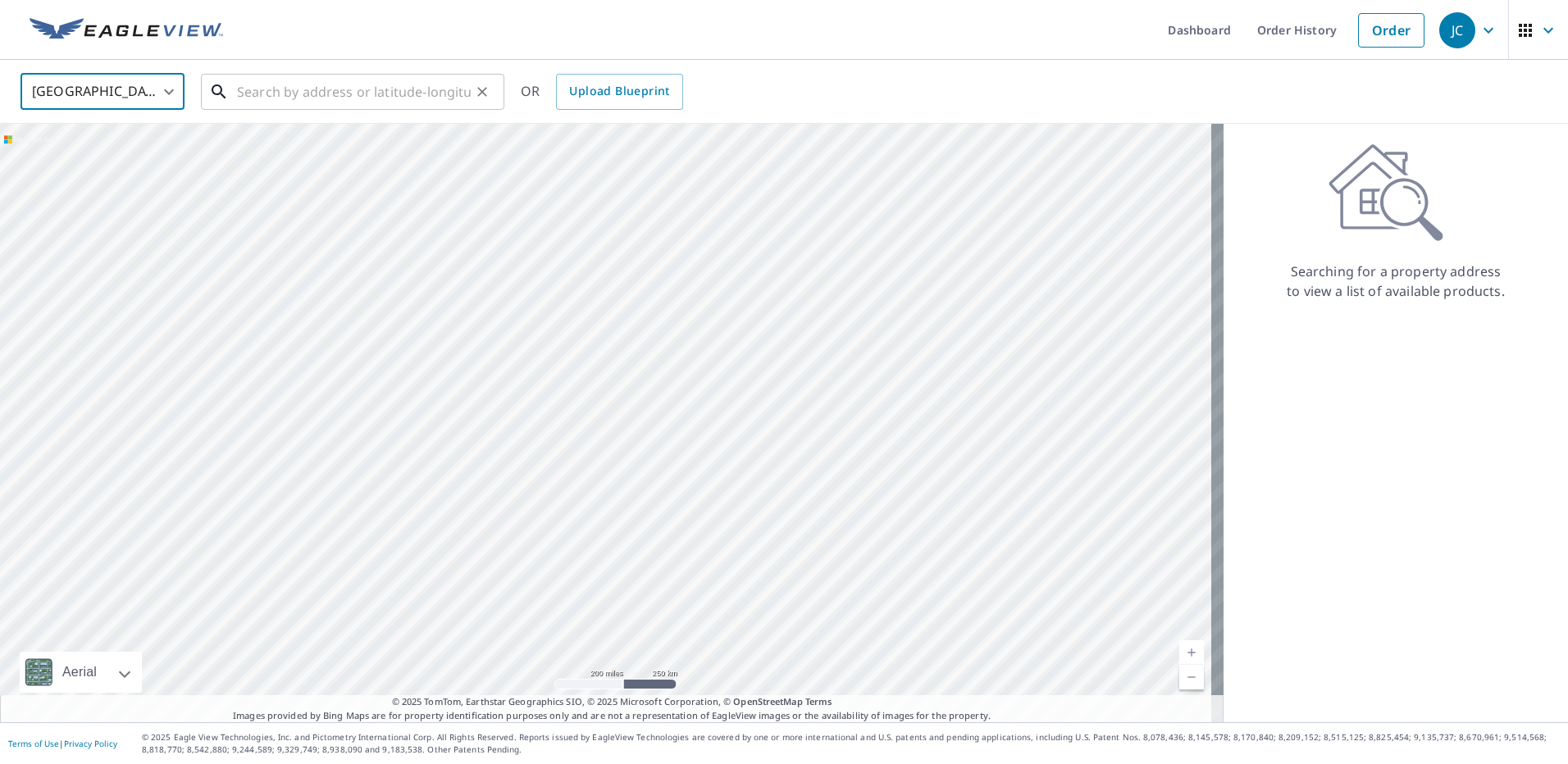
click at [280, 103] on input "text" at bounding box center [354, 92] width 234 height 46
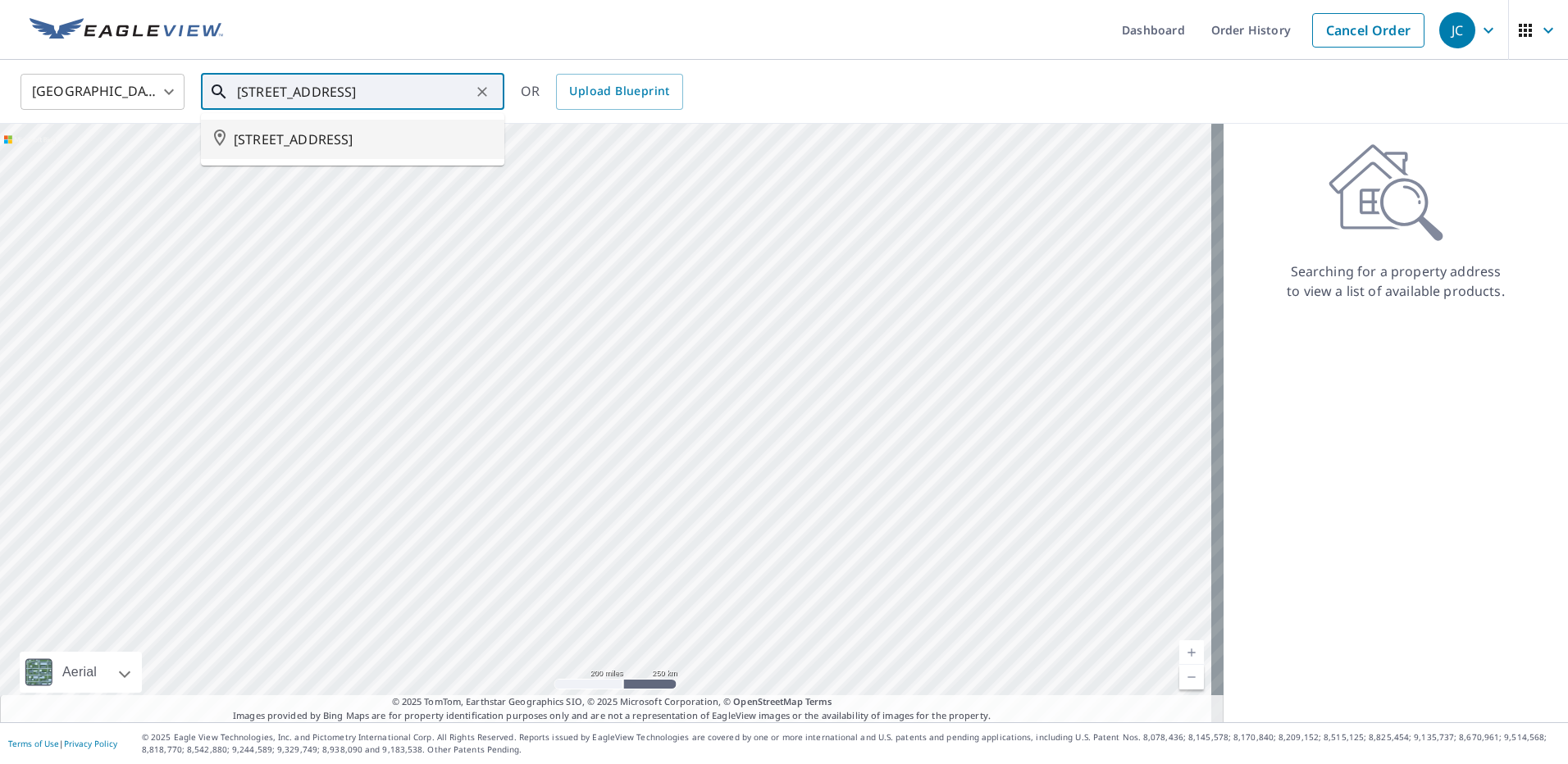
click at [314, 141] on span "[STREET_ADDRESS]" at bounding box center [362, 139] width 258 height 20
type input "[STREET_ADDRESS]"
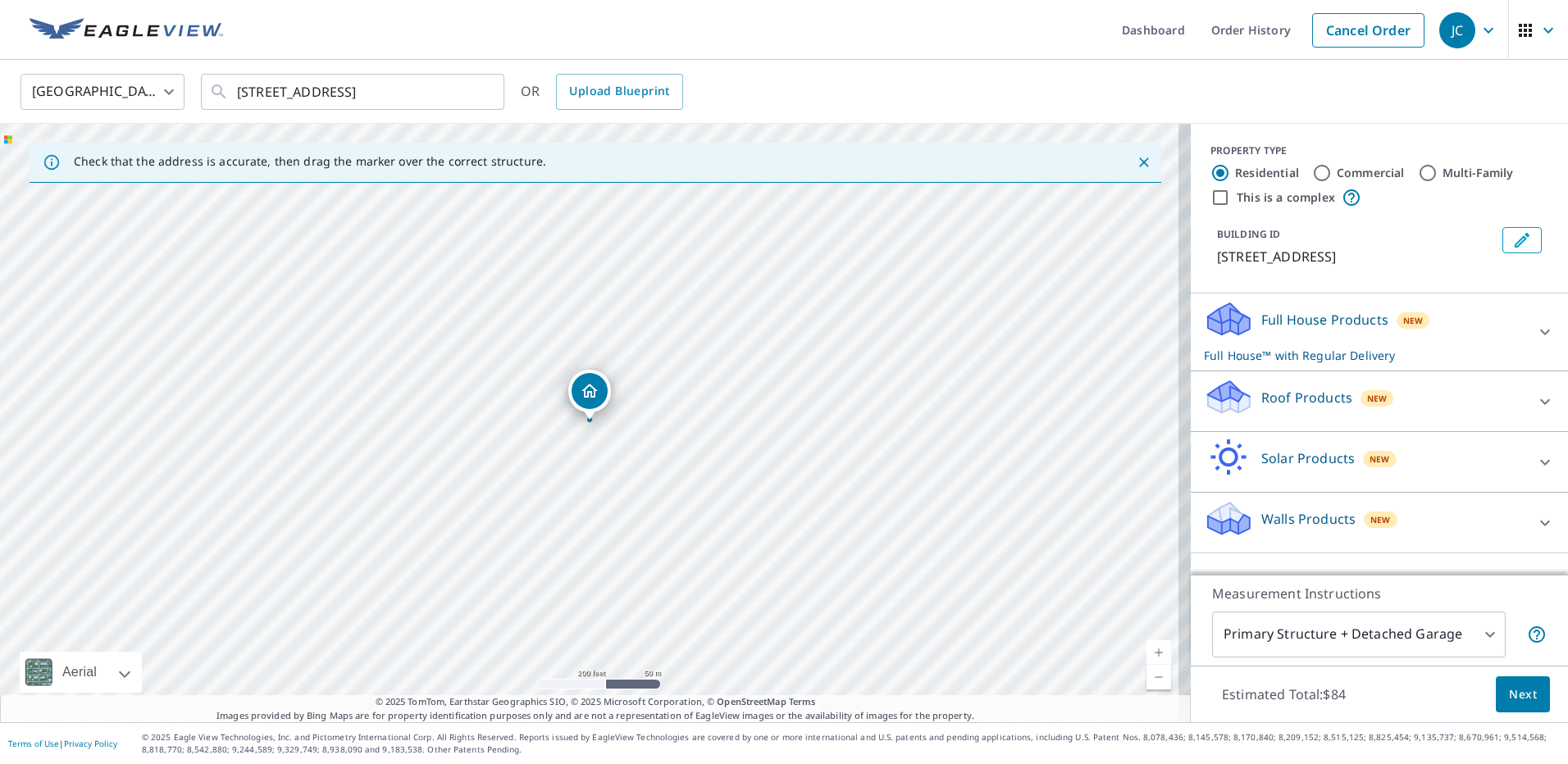
click at [1512, 690] on span "Next" at bounding box center [1523, 695] width 28 height 21
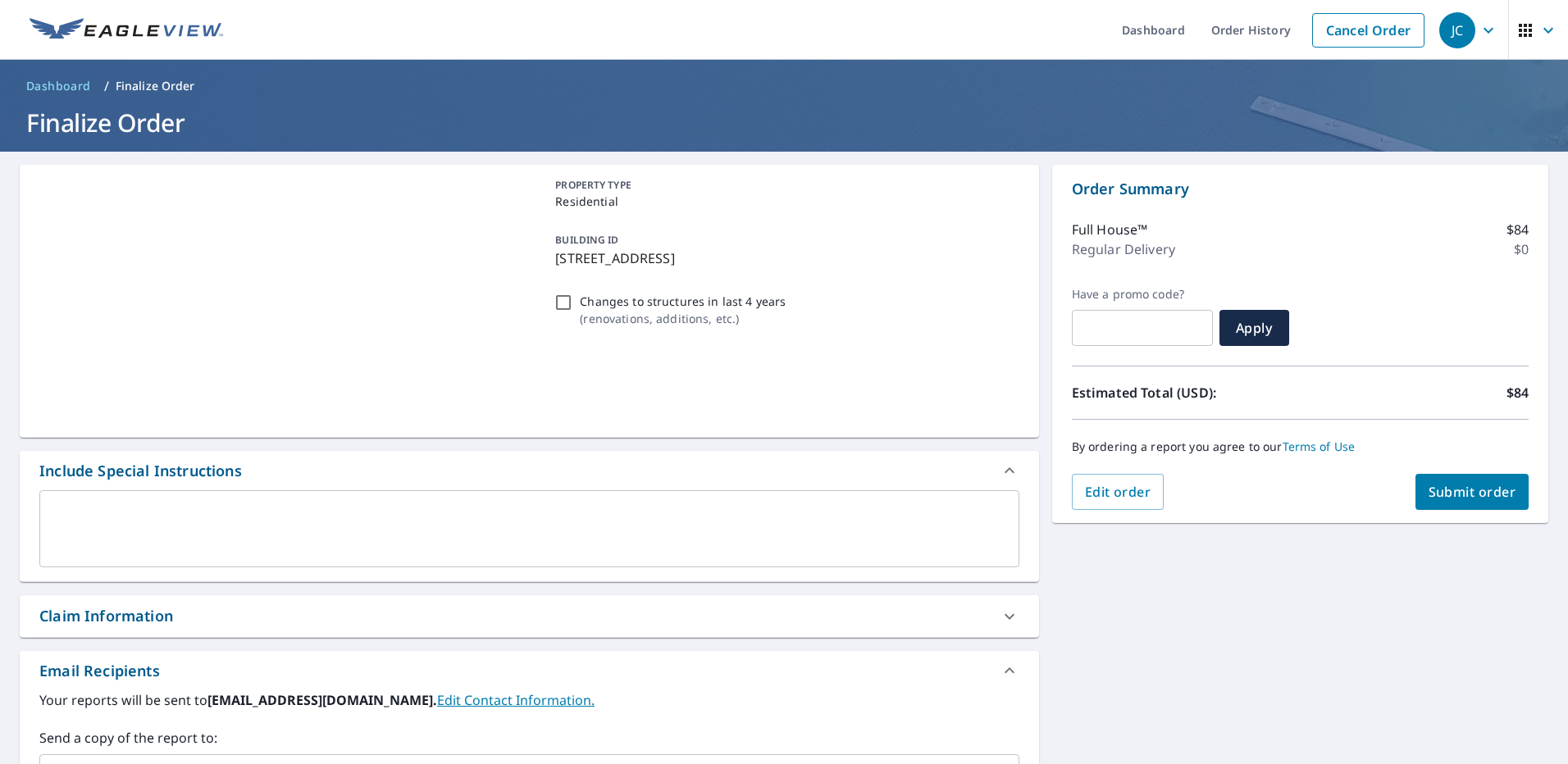
click at [1496, 483] on span "Submit order" at bounding box center [1472, 492] width 88 height 18
checkbox input "true"
